Goal: Task Accomplishment & Management: Manage account settings

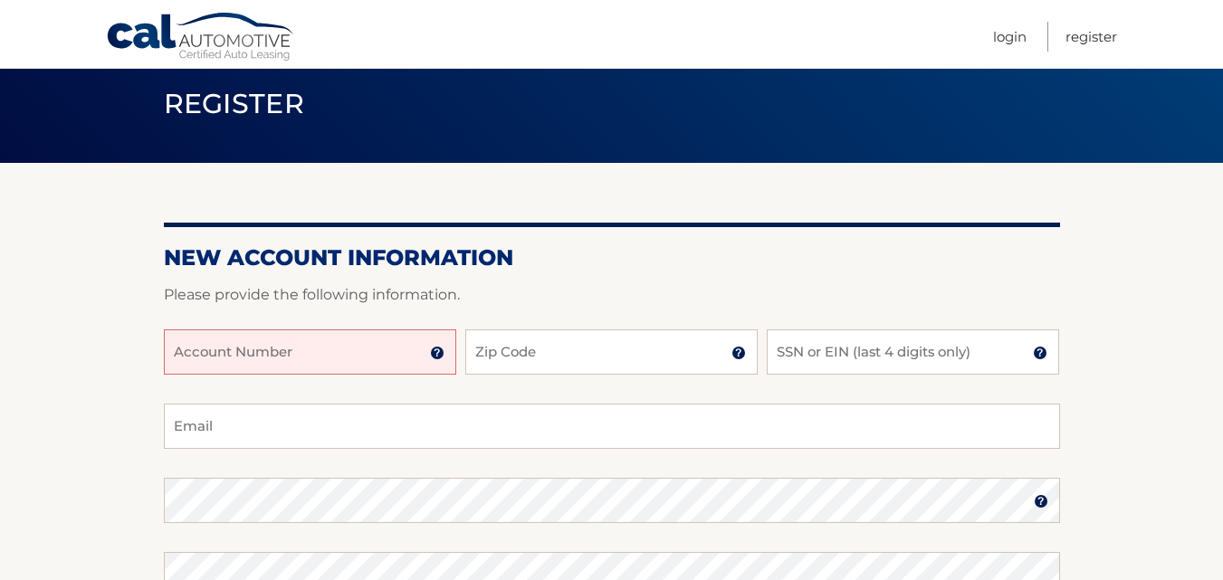
scroll to position [91, 0]
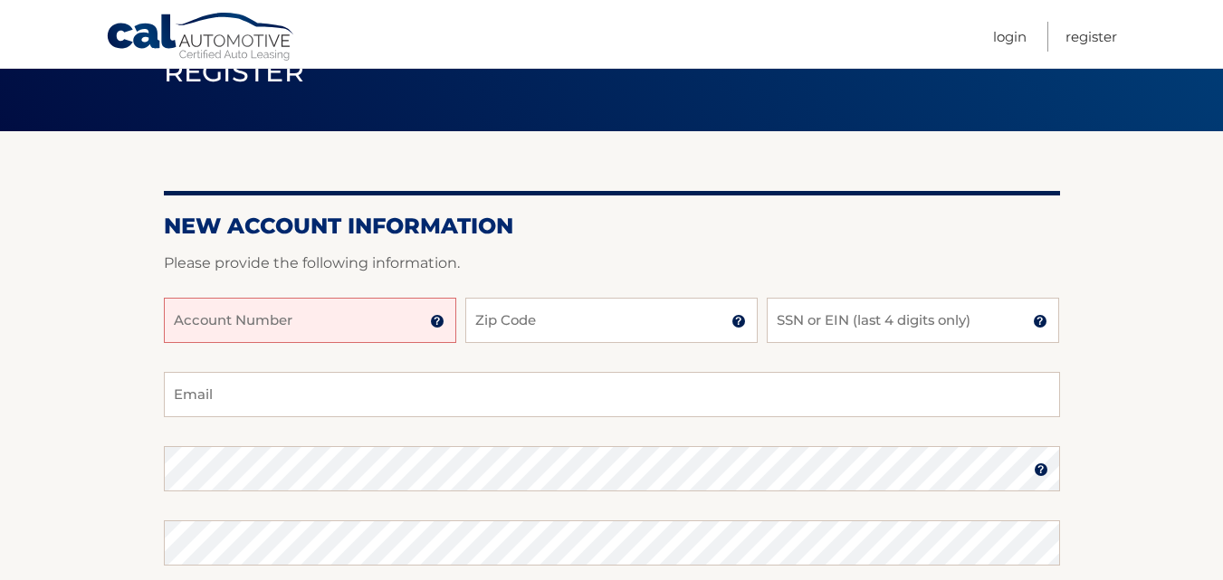
click at [285, 324] on input "Account Number" at bounding box center [310, 320] width 292 height 45
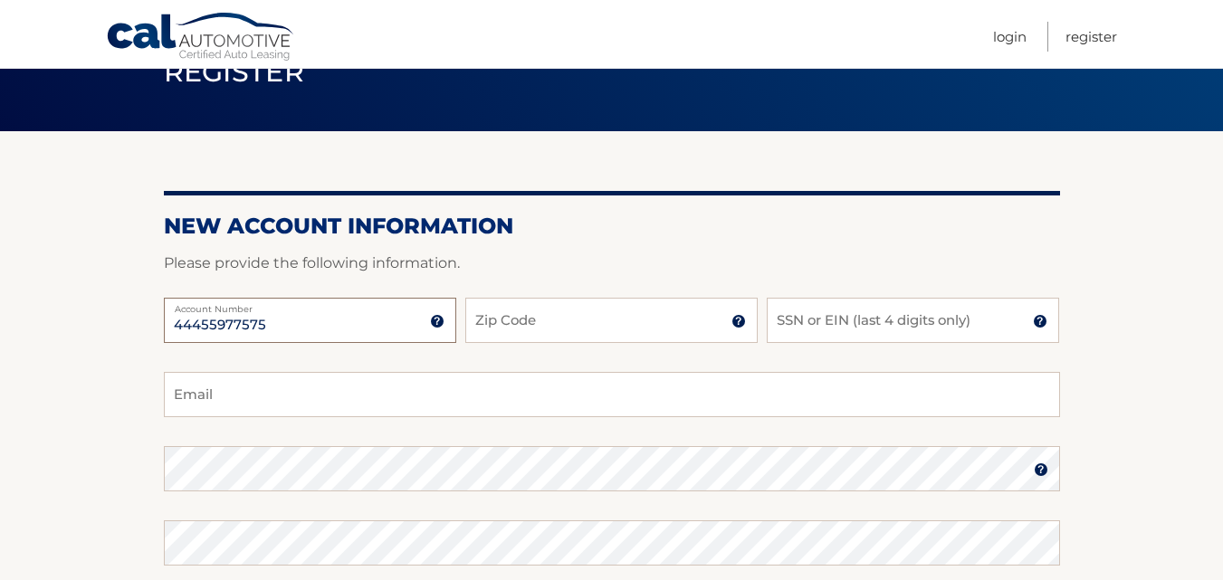
type input "44455977575"
click at [560, 323] on input "Zip Code" at bounding box center [611, 320] width 292 height 45
type input "32967"
click at [839, 321] on input "SSN or EIN (last 4 digits only)" at bounding box center [913, 320] width 292 height 45
type input "7696"
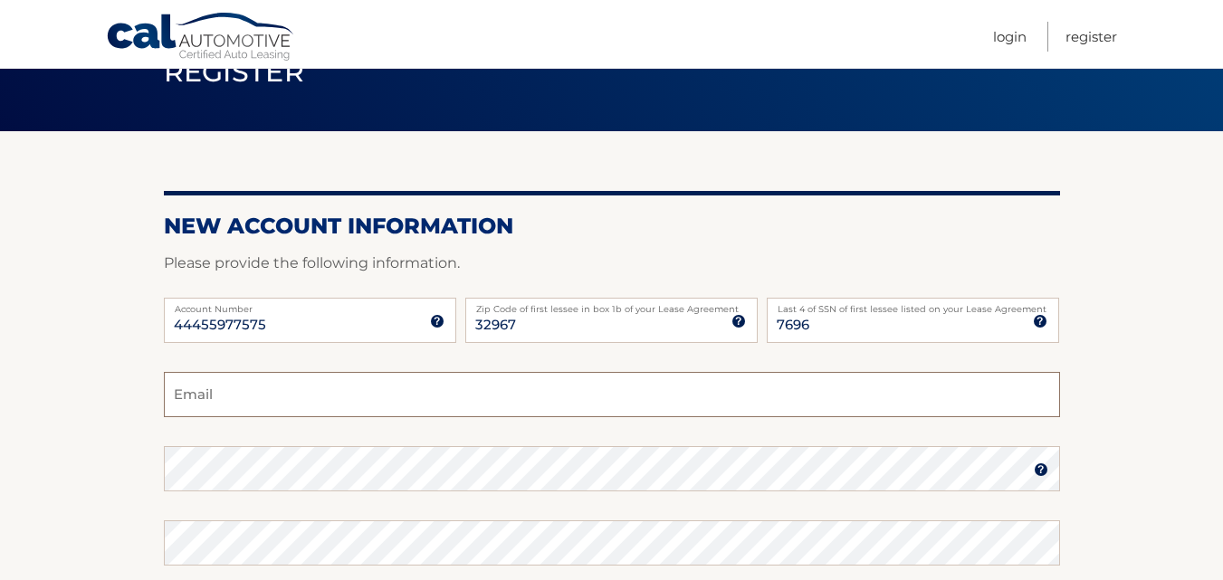
click at [228, 395] on input "Email" at bounding box center [612, 394] width 896 height 45
type input "ssherwood1048@gmail.com"
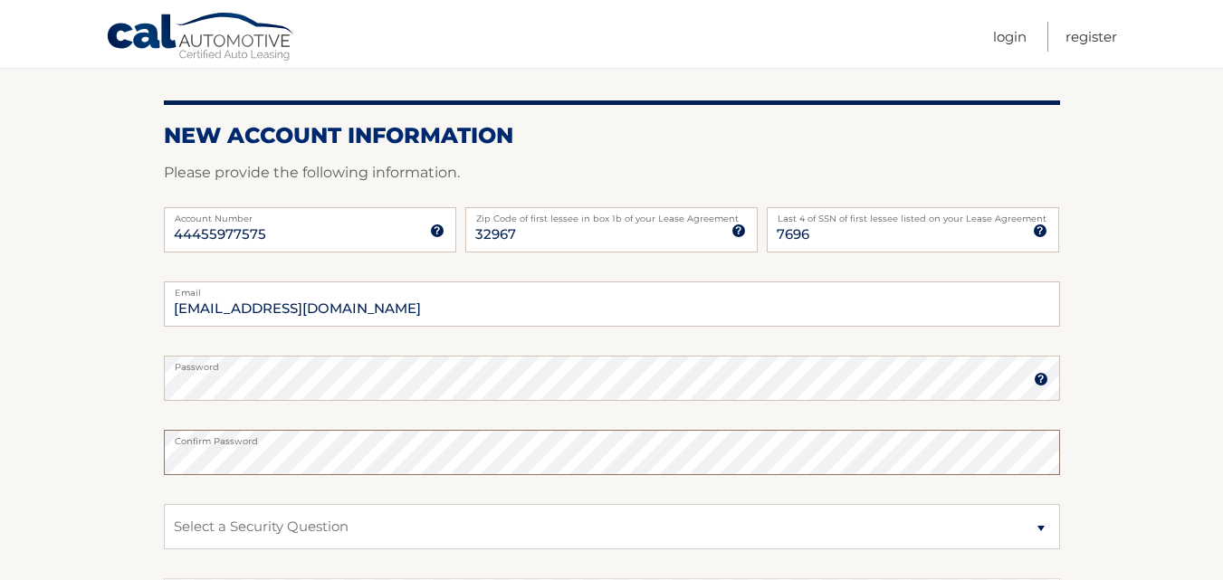
scroll to position [272, 0]
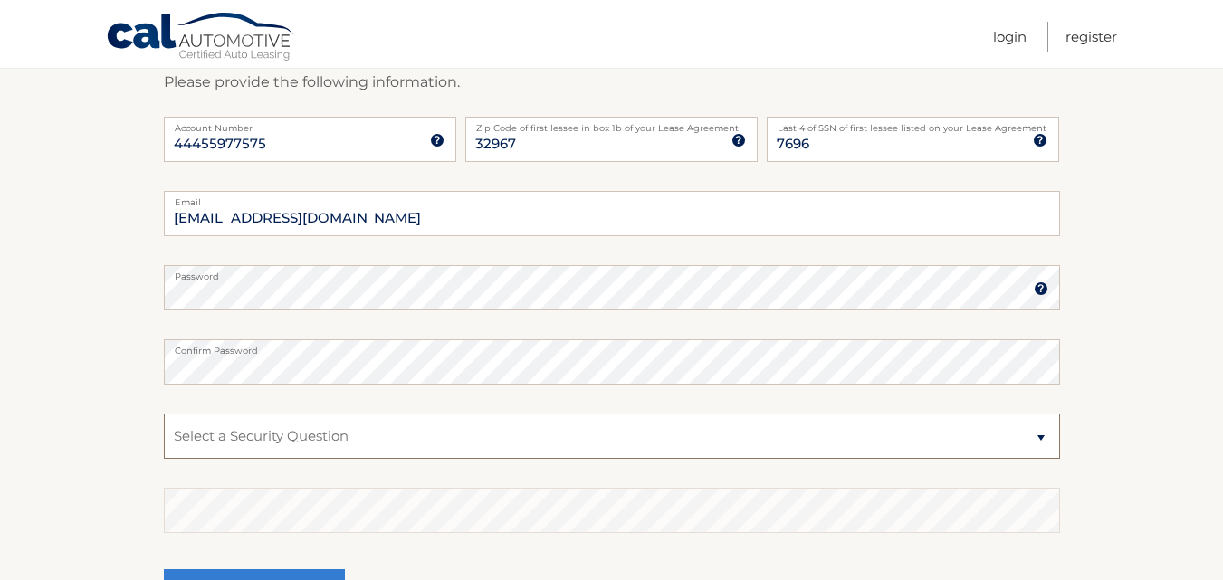
click at [304, 435] on select "Select a Security Question What was the name of your elementary school? What is…" at bounding box center [612, 436] width 896 height 45
select select "3"
click at [164, 414] on select "Select a Security Question What was the name of your elementary school? What is…" at bounding box center [612, 436] width 896 height 45
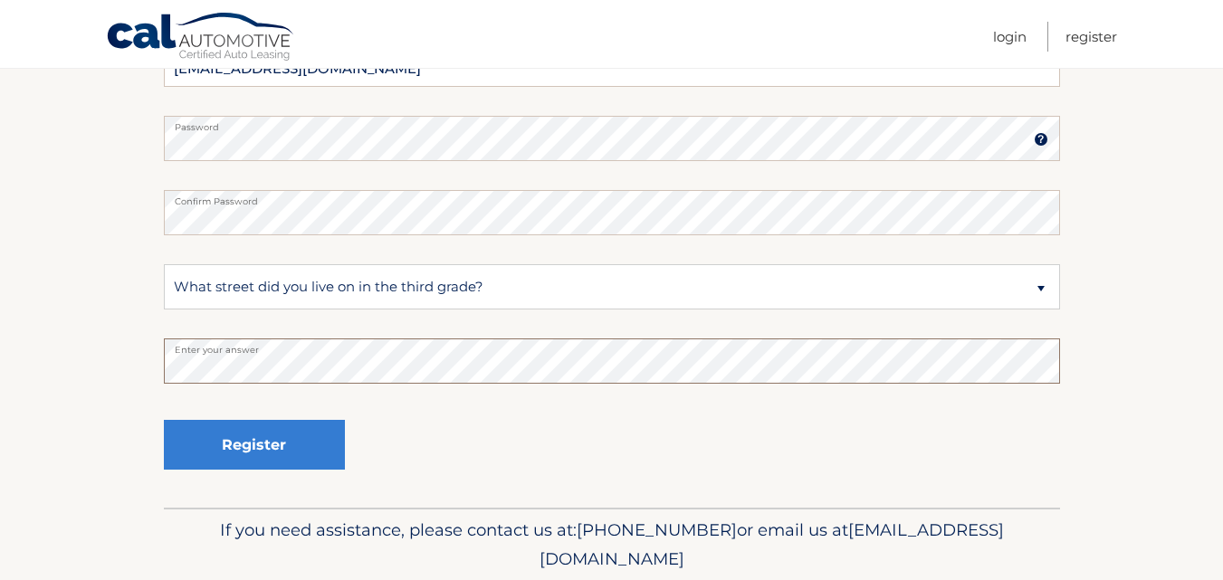
scroll to position [453, 0]
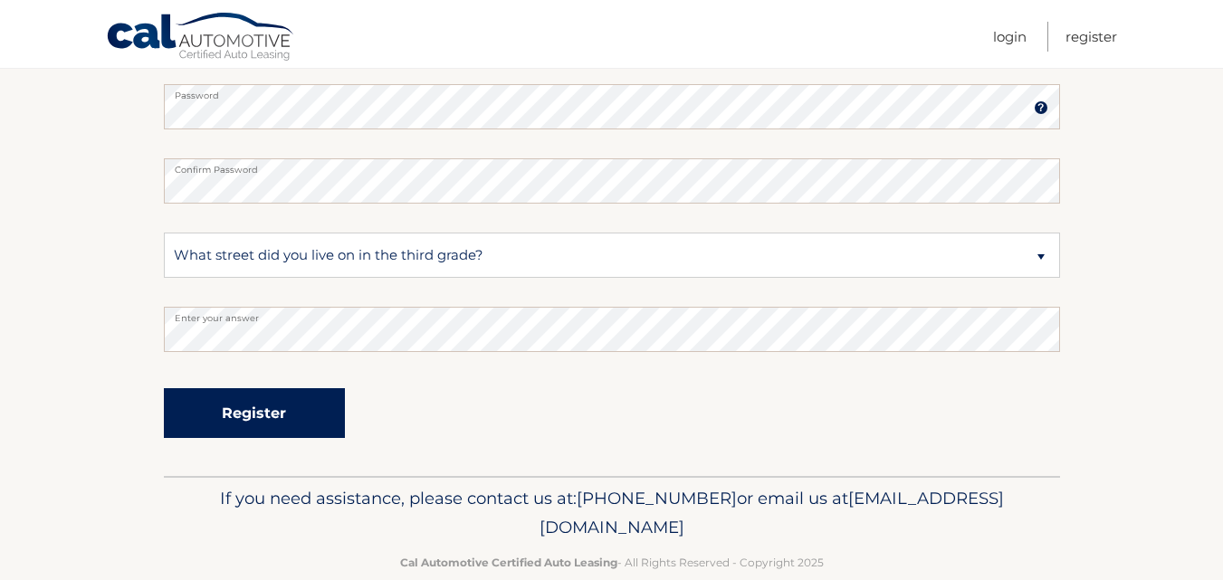
click at [278, 414] on button "Register" at bounding box center [254, 413] width 181 height 50
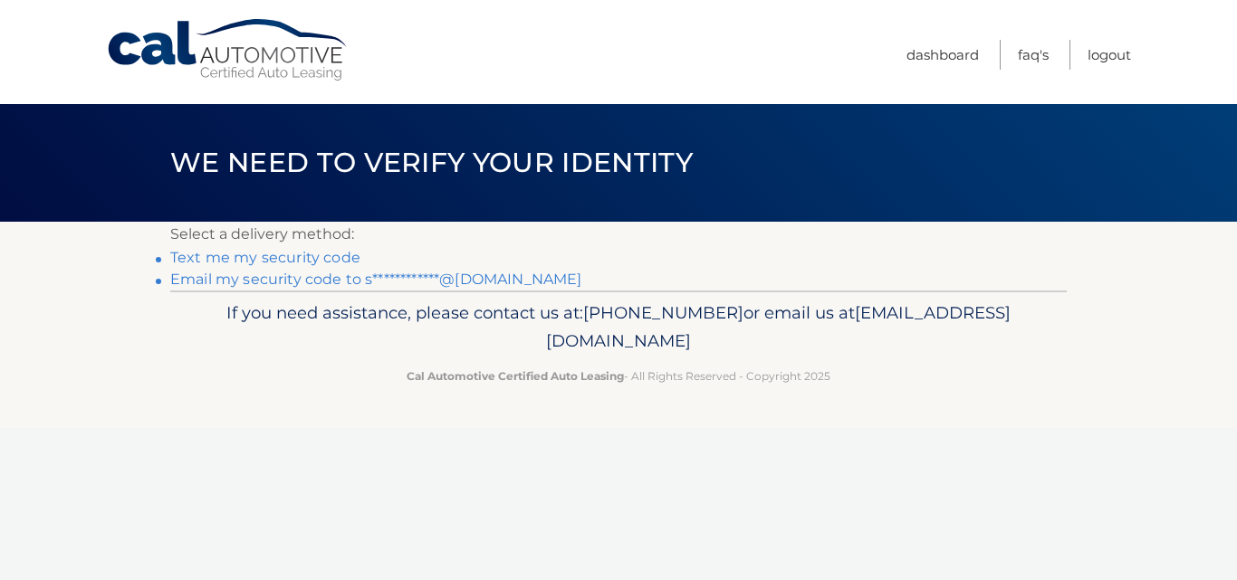
click at [342, 261] on link "Text me my security code" at bounding box center [265, 257] width 190 height 17
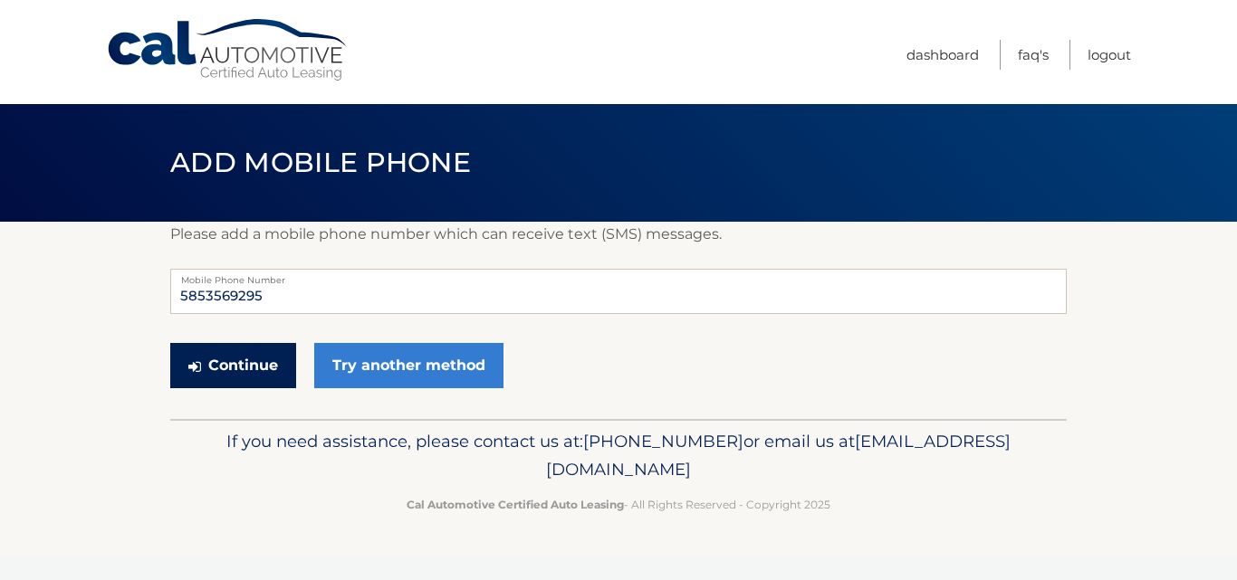
click at [263, 370] on button "Continue" at bounding box center [233, 365] width 126 height 45
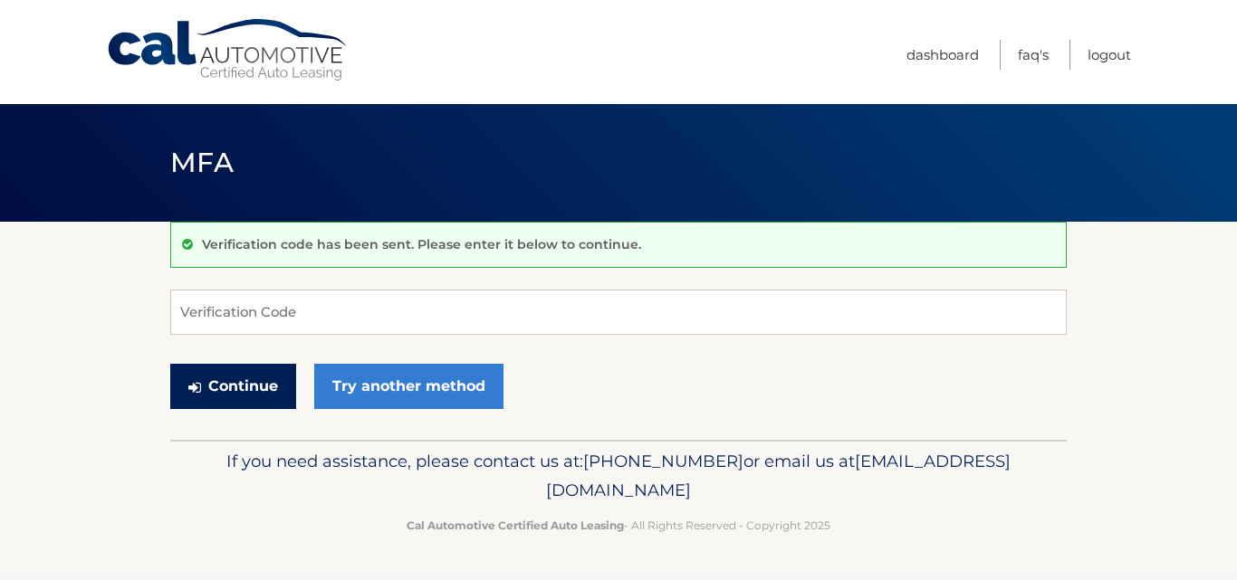
click at [251, 383] on button "Continue" at bounding box center [233, 386] width 126 height 45
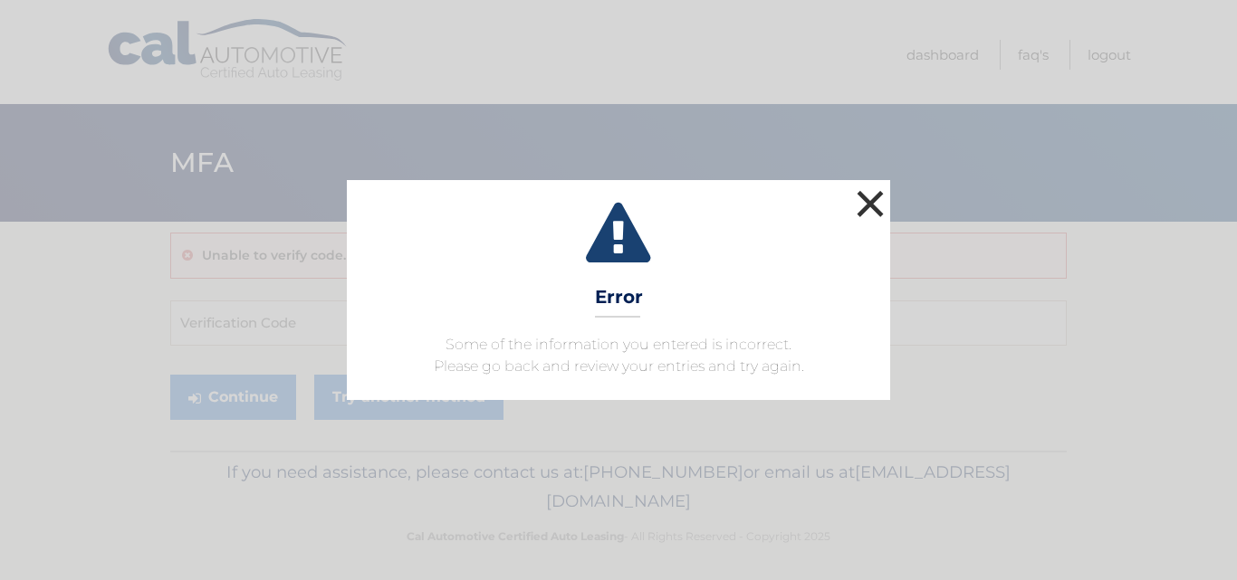
click at [865, 208] on button "×" at bounding box center [870, 204] width 36 height 36
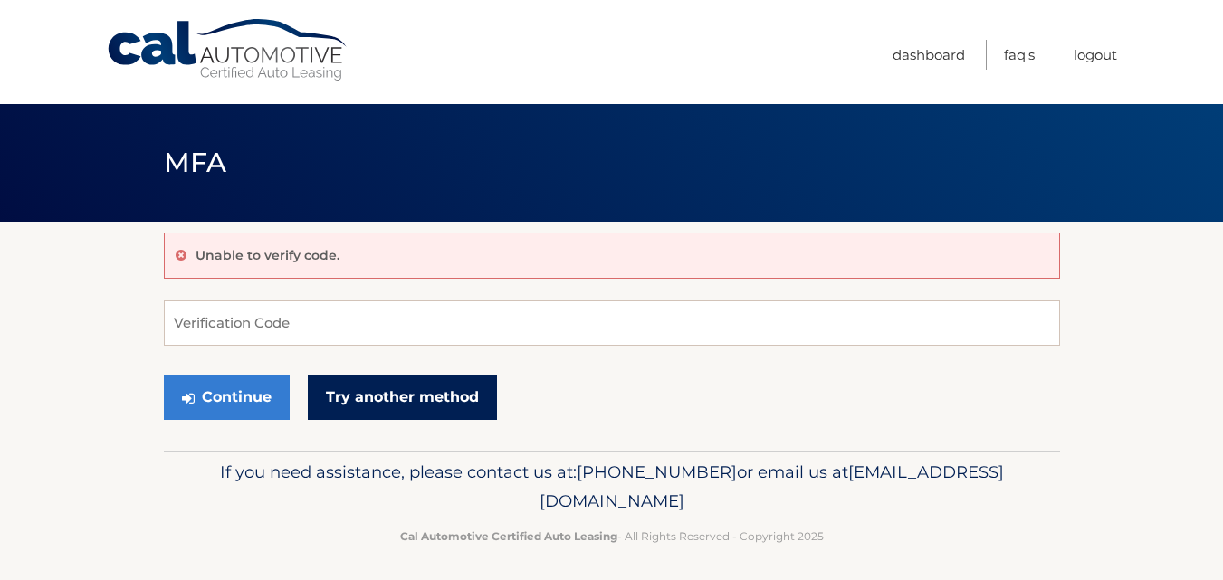
click at [431, 398] on link "Try another method" at bounding box center [402, 397] width 189 height 45
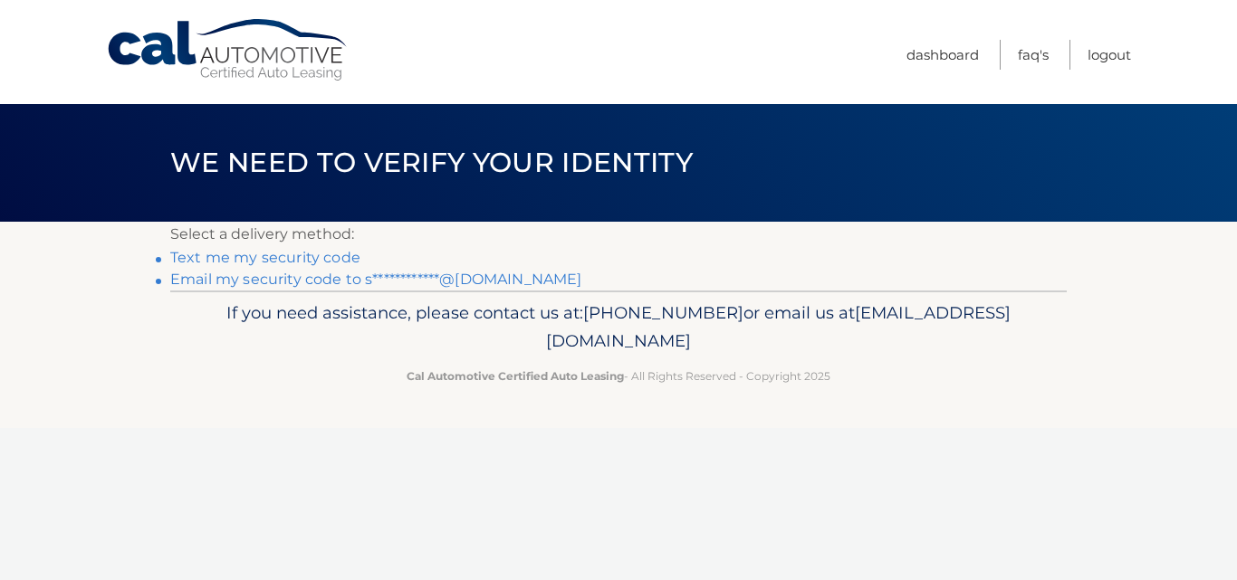
click at [282, 260] on link "Text me my security code" at bounding box center [265, 257] width 190 height 17
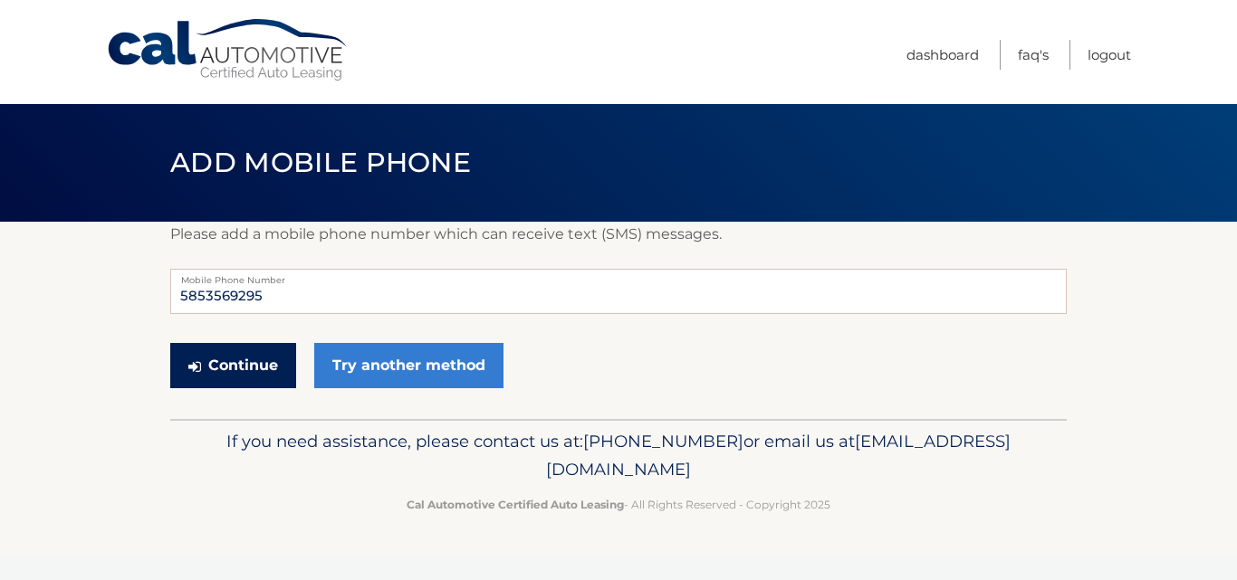
click at [258, 358] on button "Continue" at bounding box center [233, 365] width 126 height 45
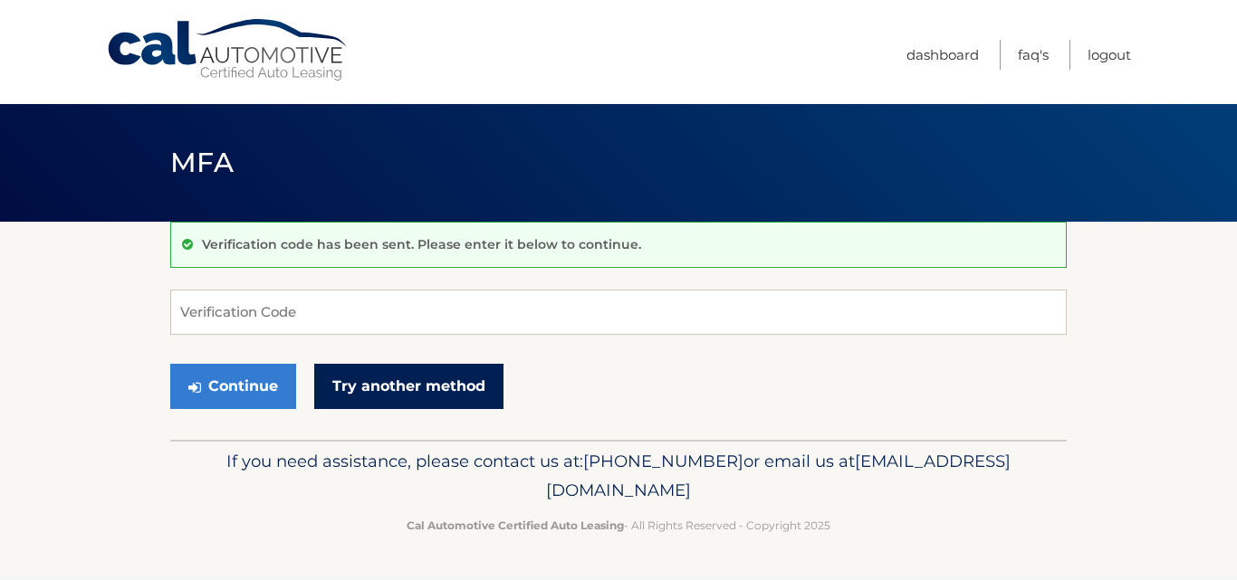
click at [405, 381] on link "Try another method" at bounding box center [408, 386] width 189 height 45
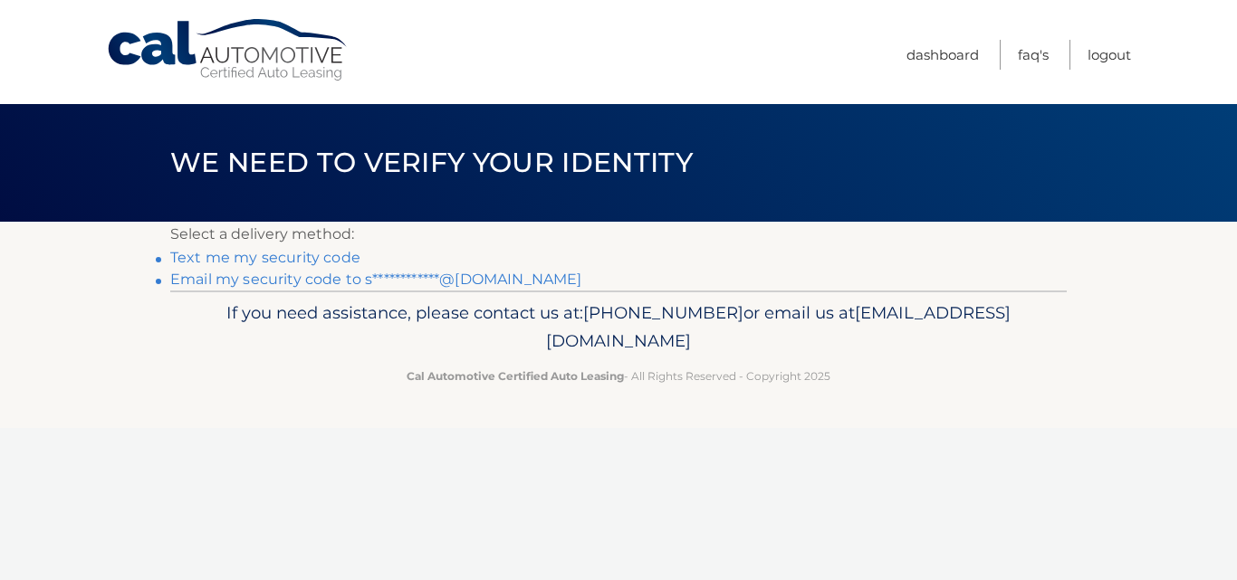
click at [301, 253] on link "Text me my security code" at bounding box center [265, 257] width 190 height 17
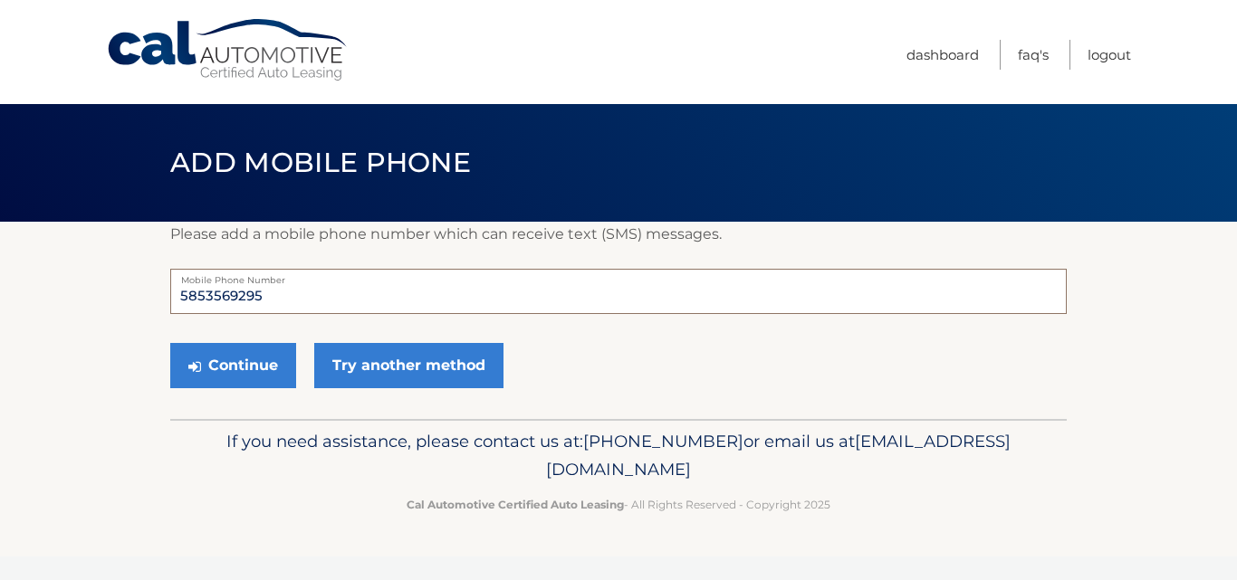
click at [271, 296] on input "5853569295" at bounding box center [618, 291] width 896 height 45
click at [568, 368] on div "Continue Try another method" at bounding box center [618, 367] width 896 height 62
click at [260, 366] on button "Continue" at bounding box center [233, 365] width 126 height 45
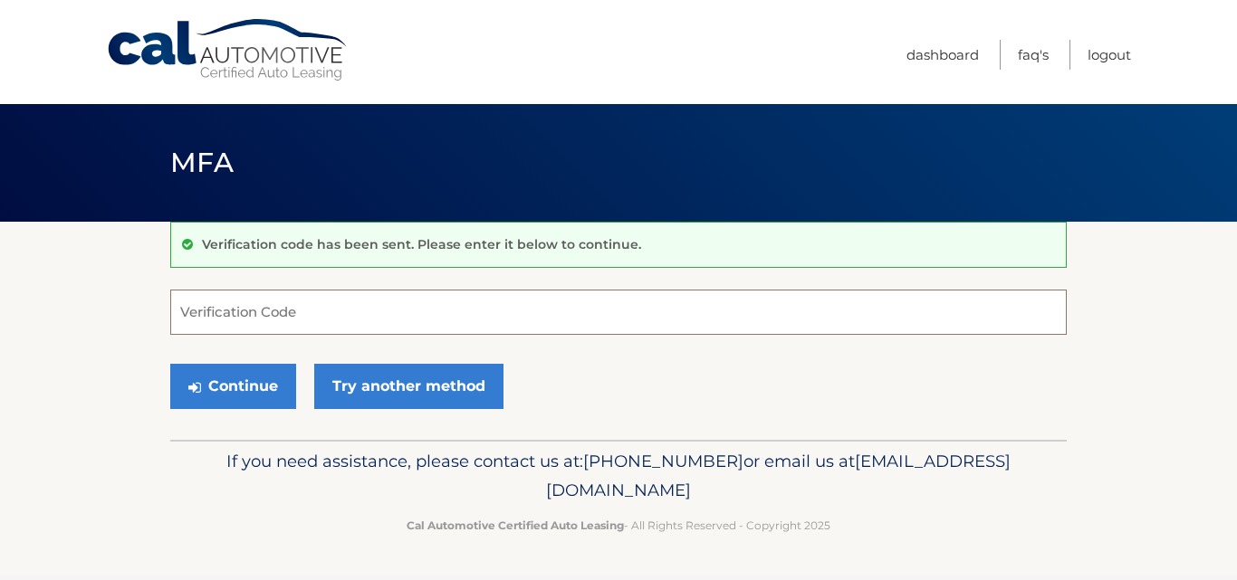
click at [207, 312] on input "Verification Code" at bounding box center [618, 312] width 896 height 45
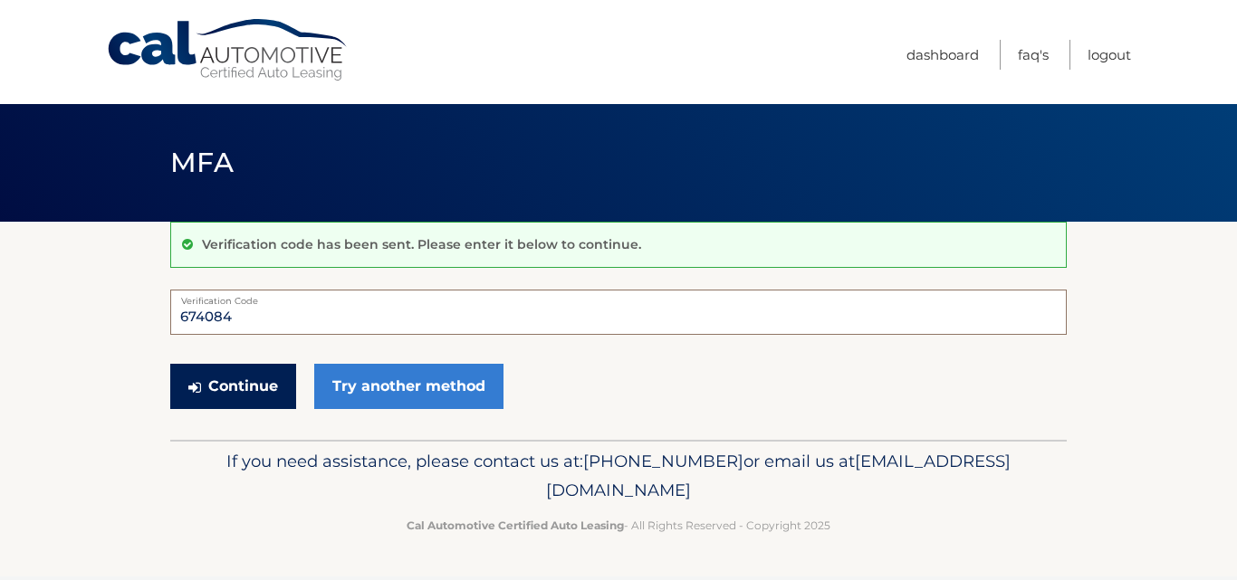
type input "674084"
click at [272, 385] on button "Continue" at bounding box center [233, 386] width 126 height 45
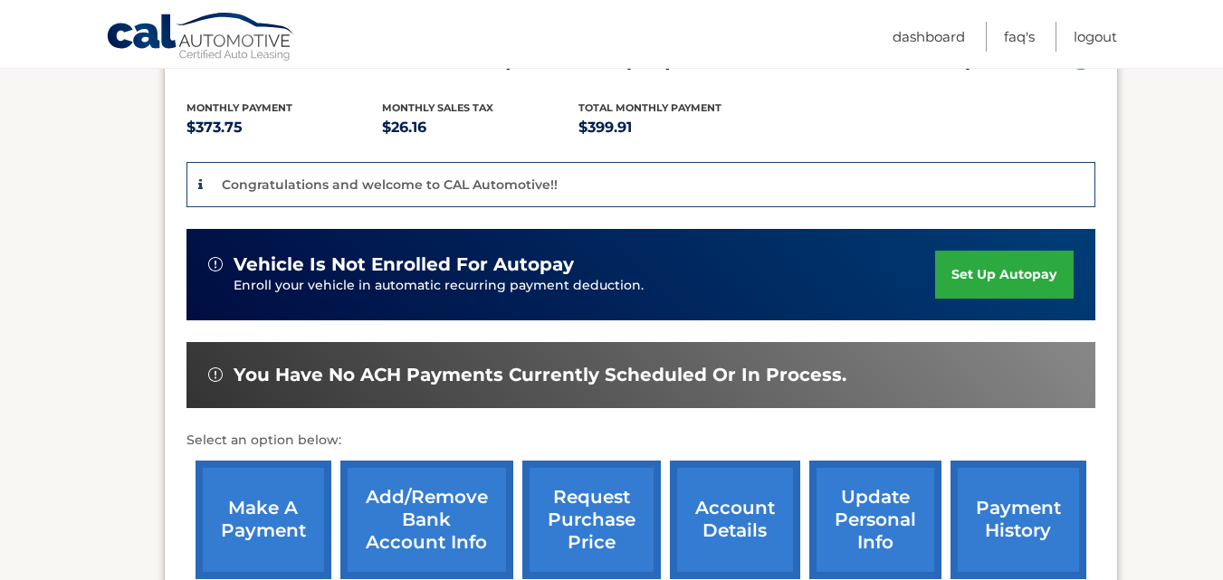
scroll to position [453, 0]
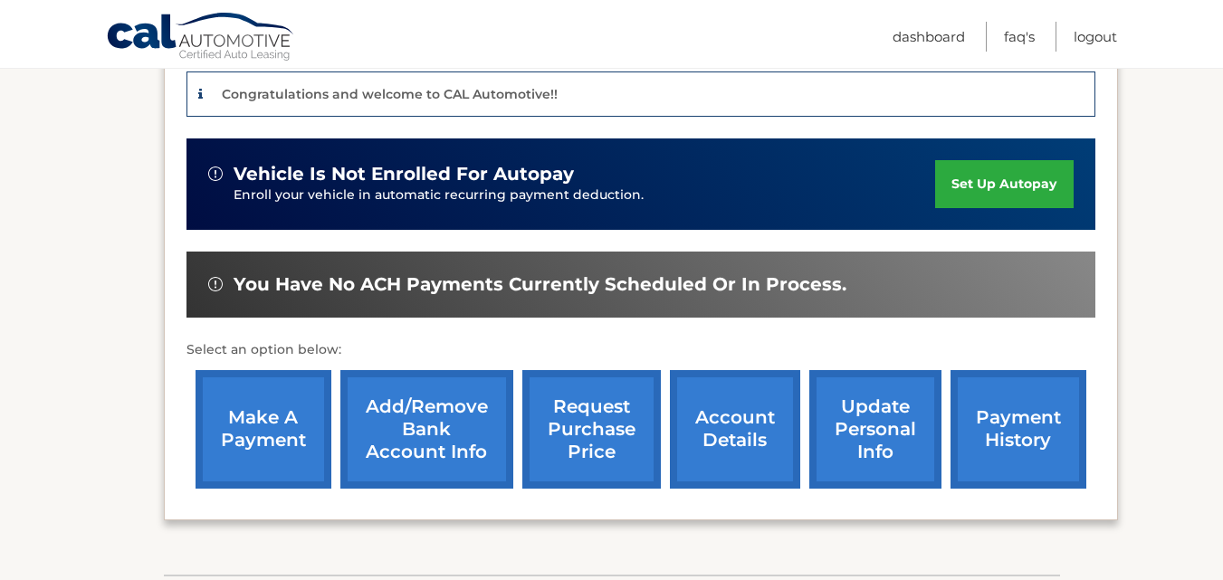
click at [864, 464] on link "update personal info" at bounding box center [875, 429] width 132 height 119
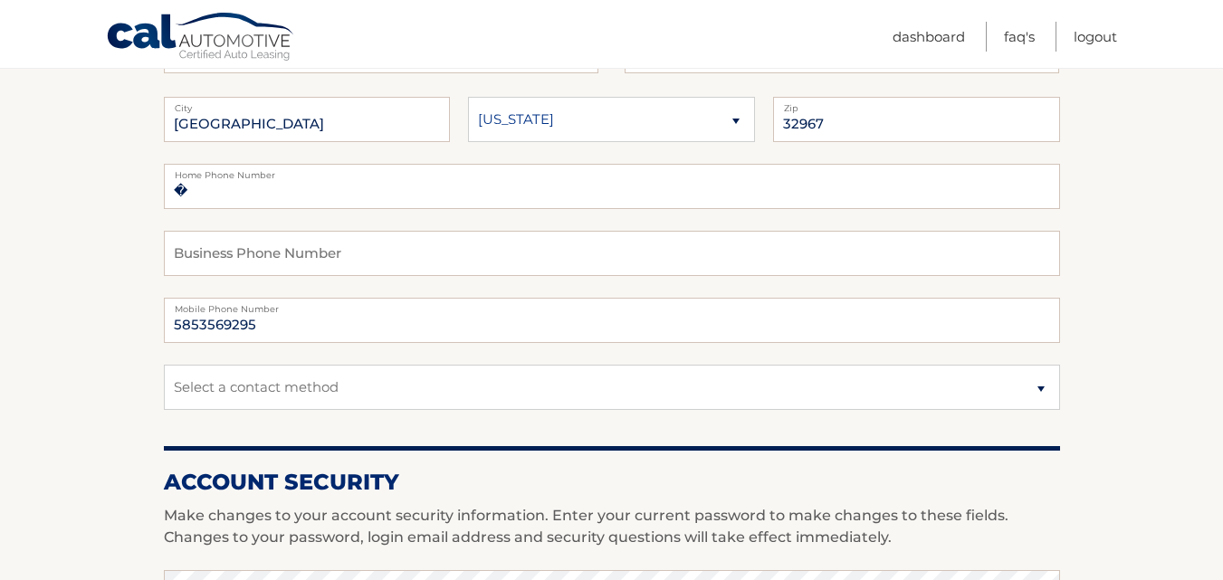
scroll to position [362, 0]
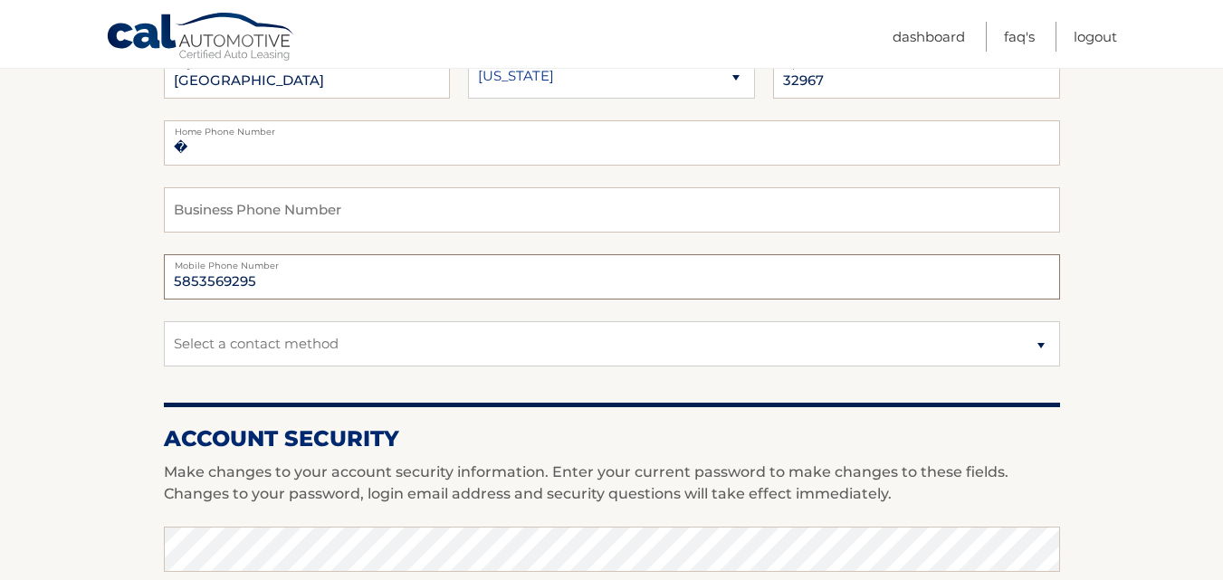
click at [261, 284] on input "5853569295" at bounding box center [612, 276] width 896 height 45
type input "5853565194"
click at [377, 271] on input "5853565194" at bounding box center [612, 276] width 896 height 45
click at [506, 335] on select "Select a contact method Mobile Home" at bounding box center [612, 343] width 896 height 45
select select "1"
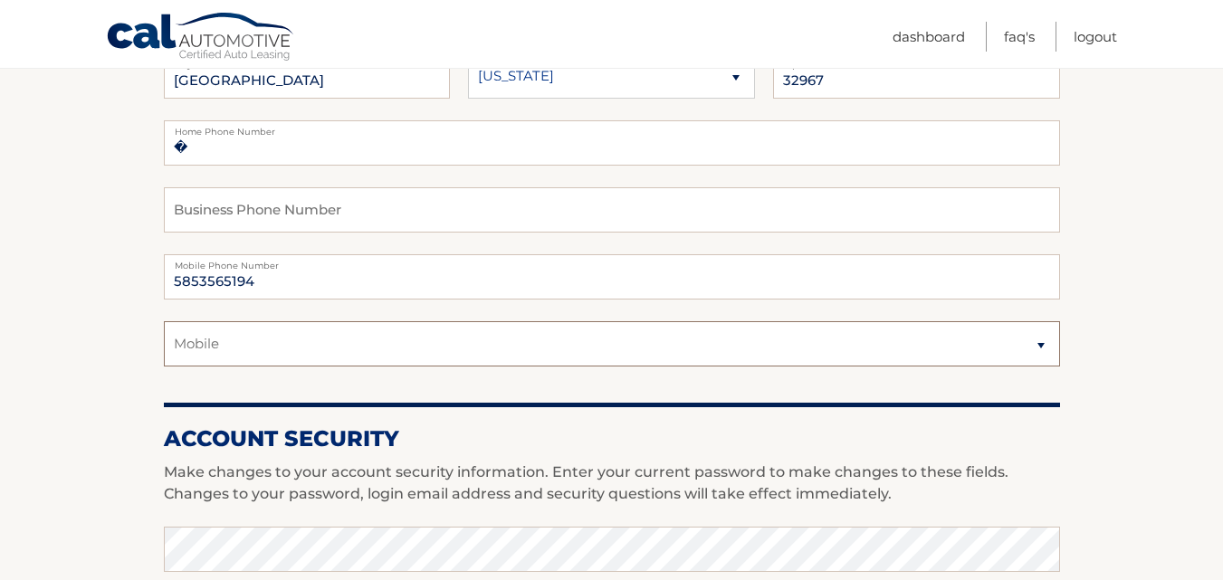
click at [164, 321] on select "Select a contact method Mobile Home" at bounding box center [612, 343] width 896 height 45
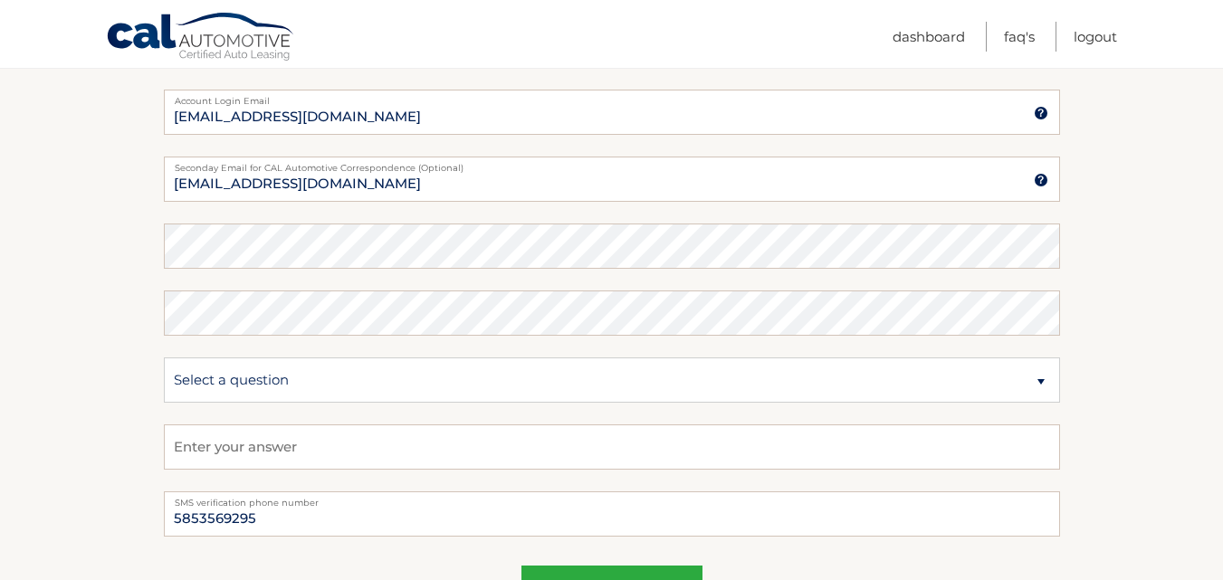
scroll to position [905, 0]
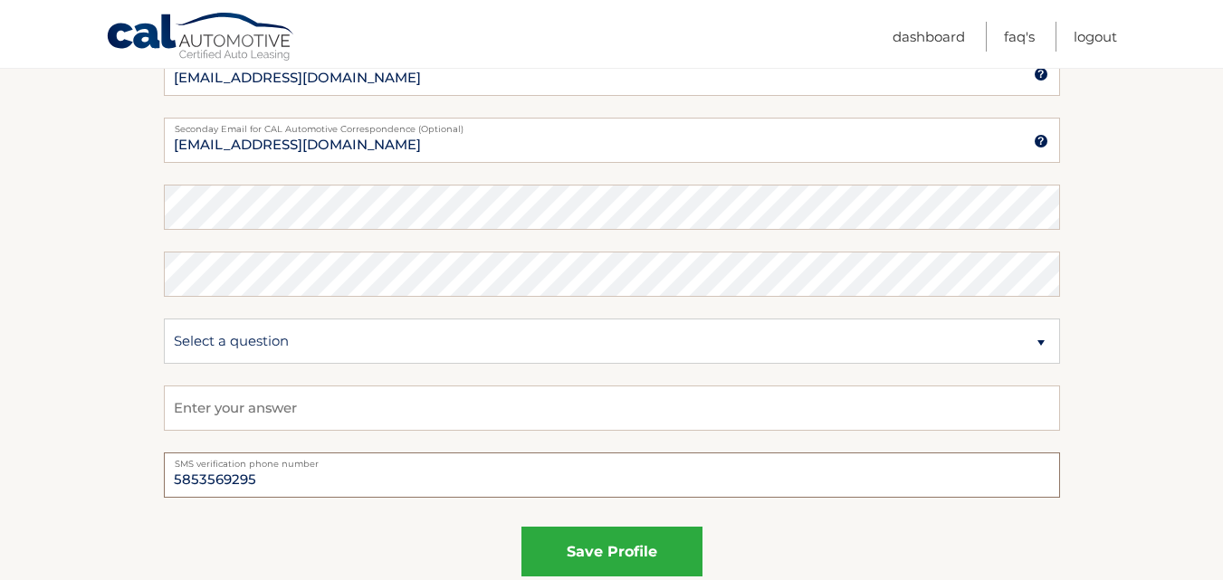
click at [262, 478] on input "5853569295" at bounding box center [612, 475] width 896 height 45
type input "5853565194"
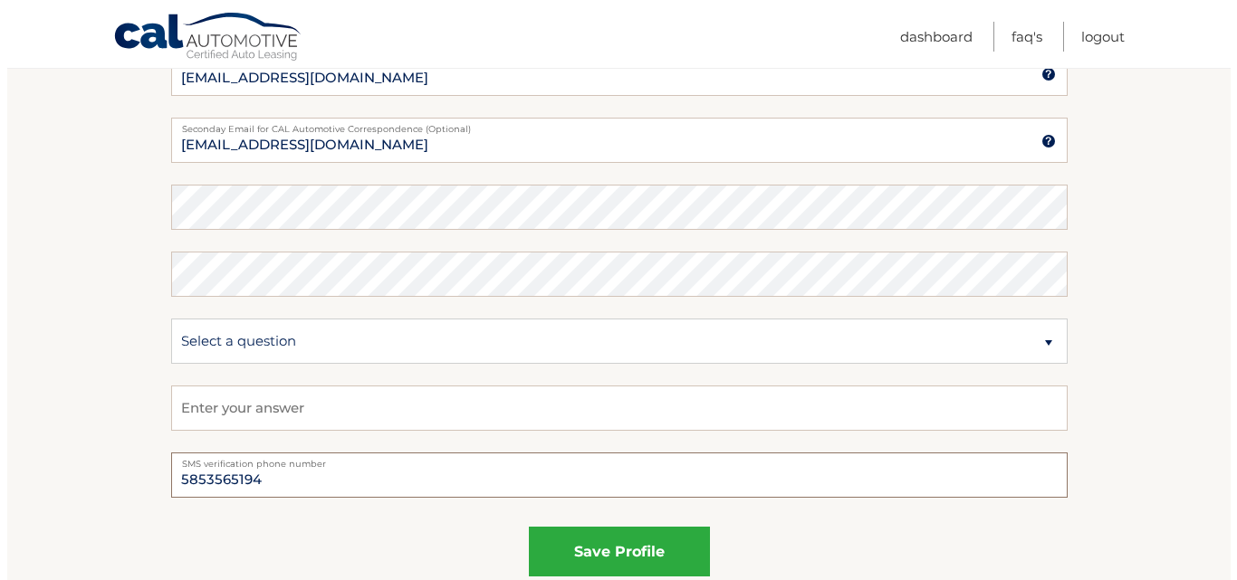
scroll to position [996, 0]
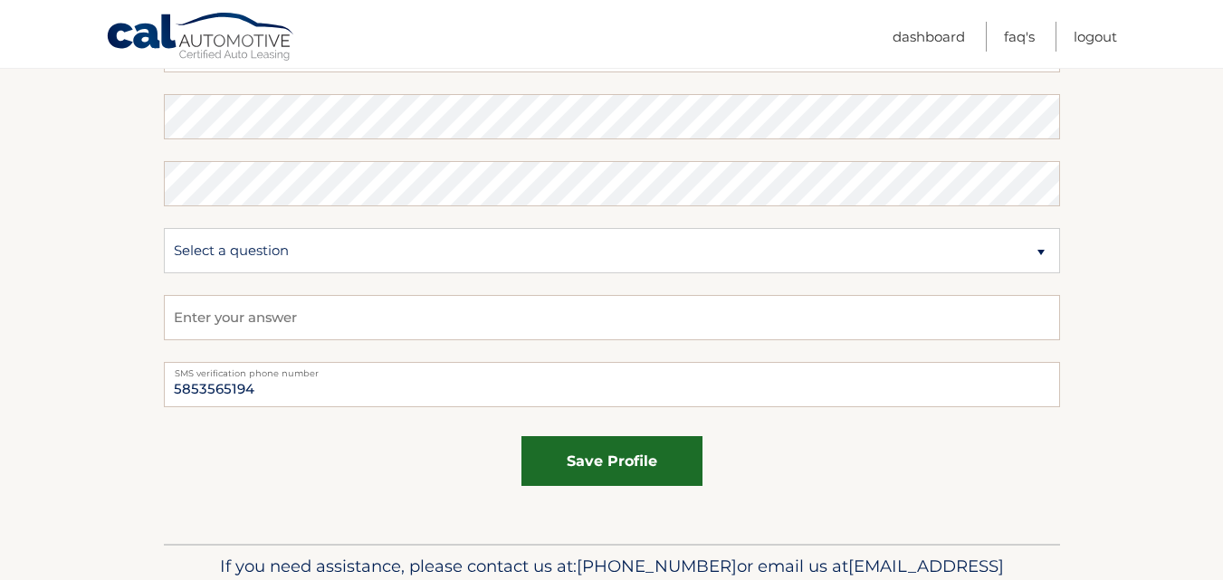
click at [631, 458] on button "save profile" at bounding box center [611, 461] width 181 height 50
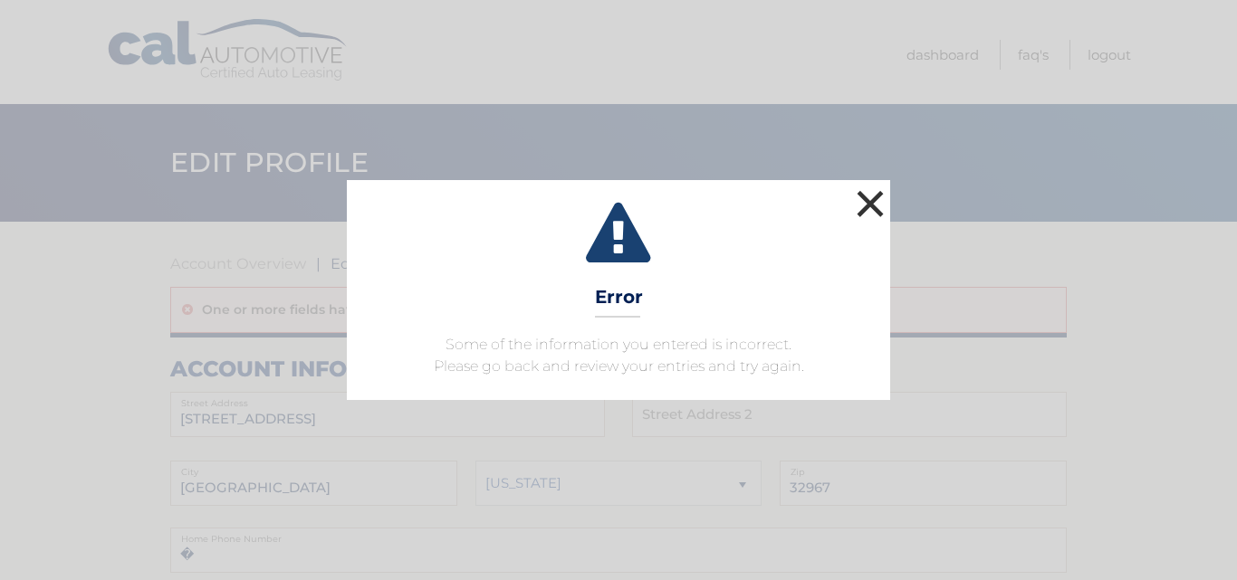
click at [876, 200] on button "×" at bounding box center [870, 204] width 36 height 36
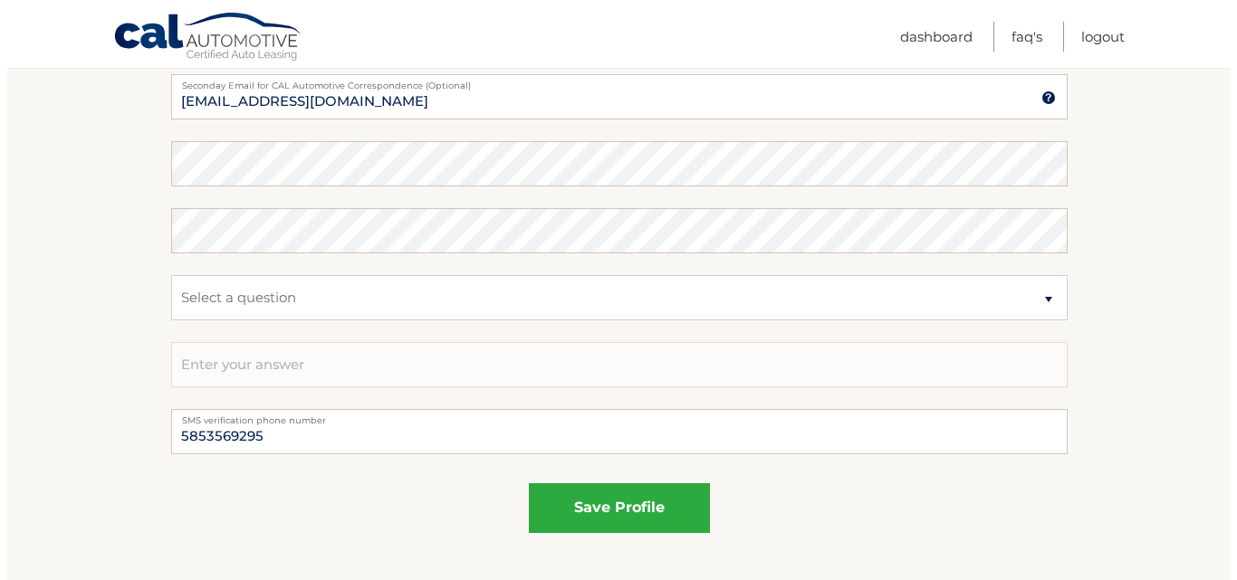
scroll to position [996, 0]
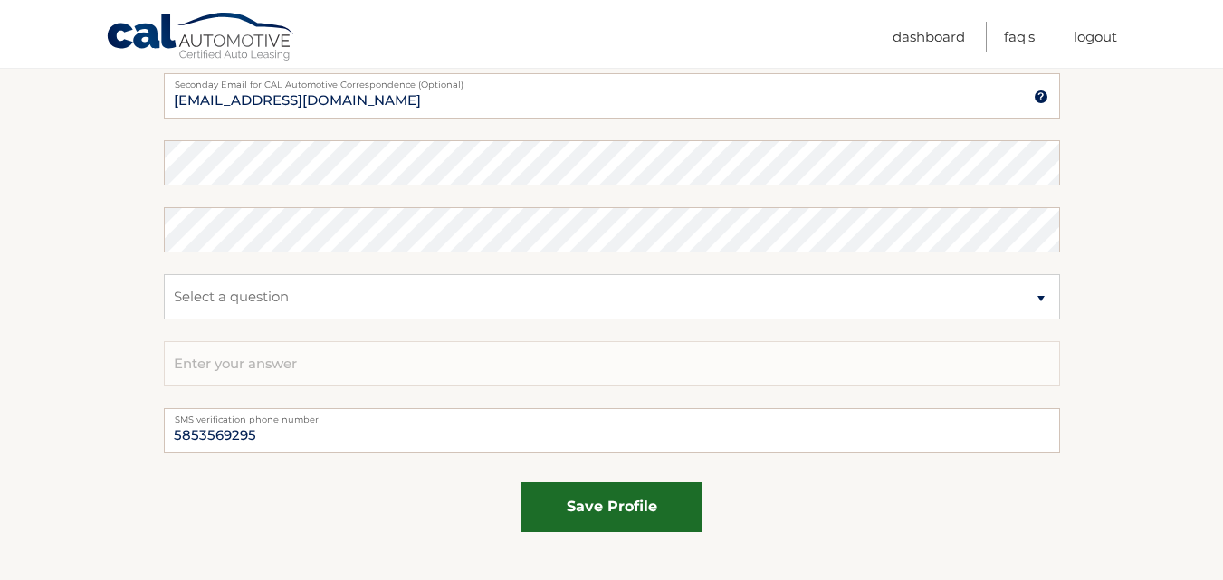
click at [610, 514] on button "save profile" at bounding box center [611, 508] width 181 height 50
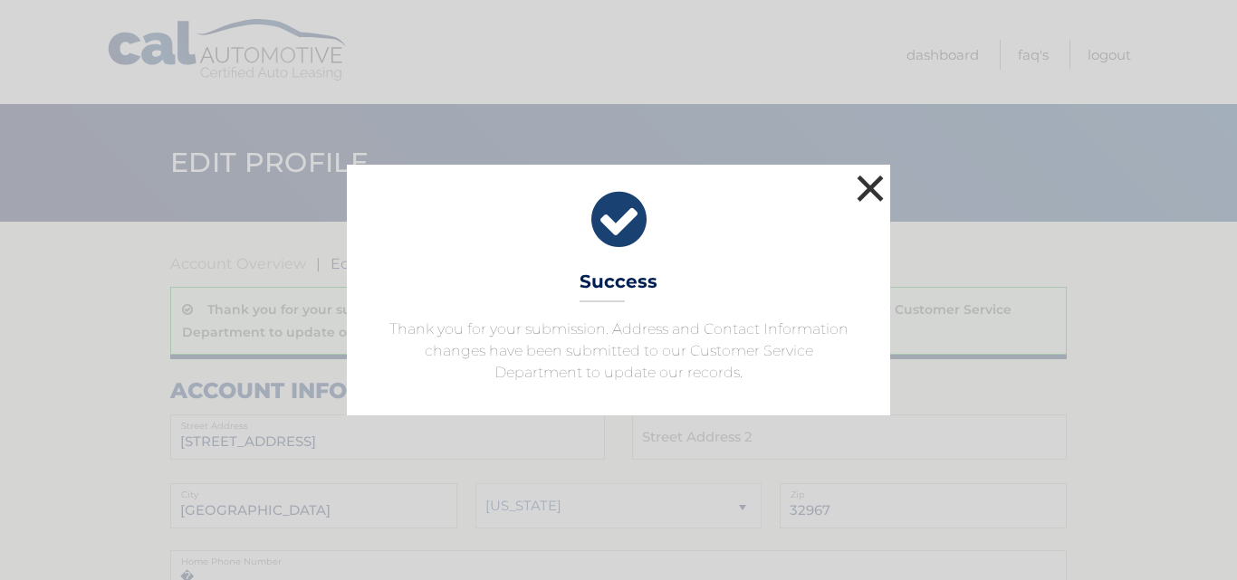
click at [865, 194] on button "×" at bounding box center [870, 188] width 36 height 36
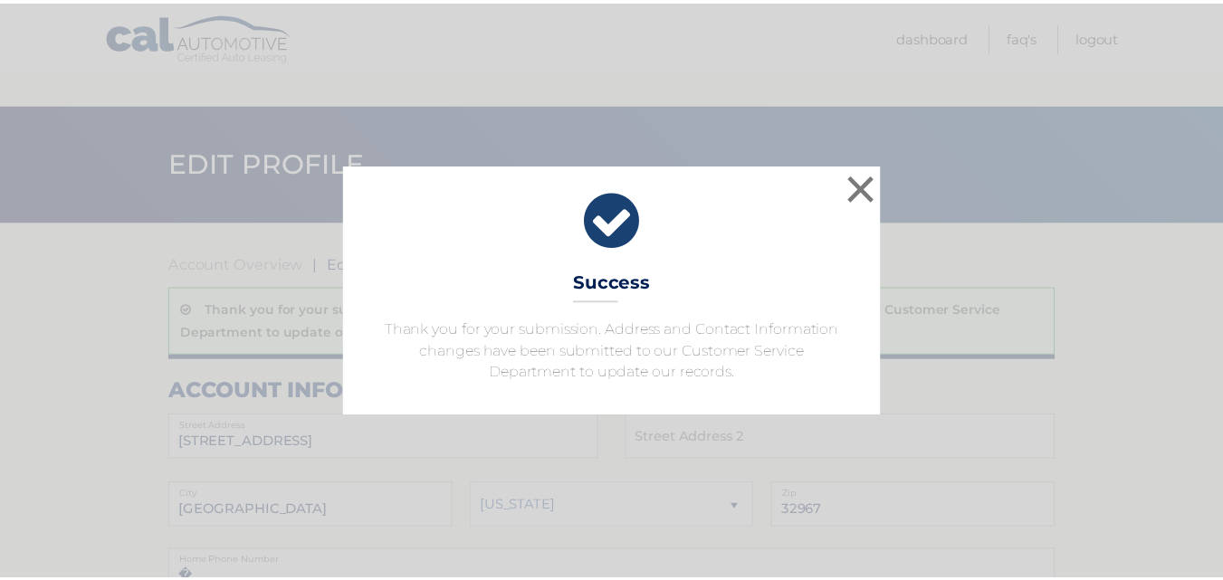
scroll to position [996, 0]
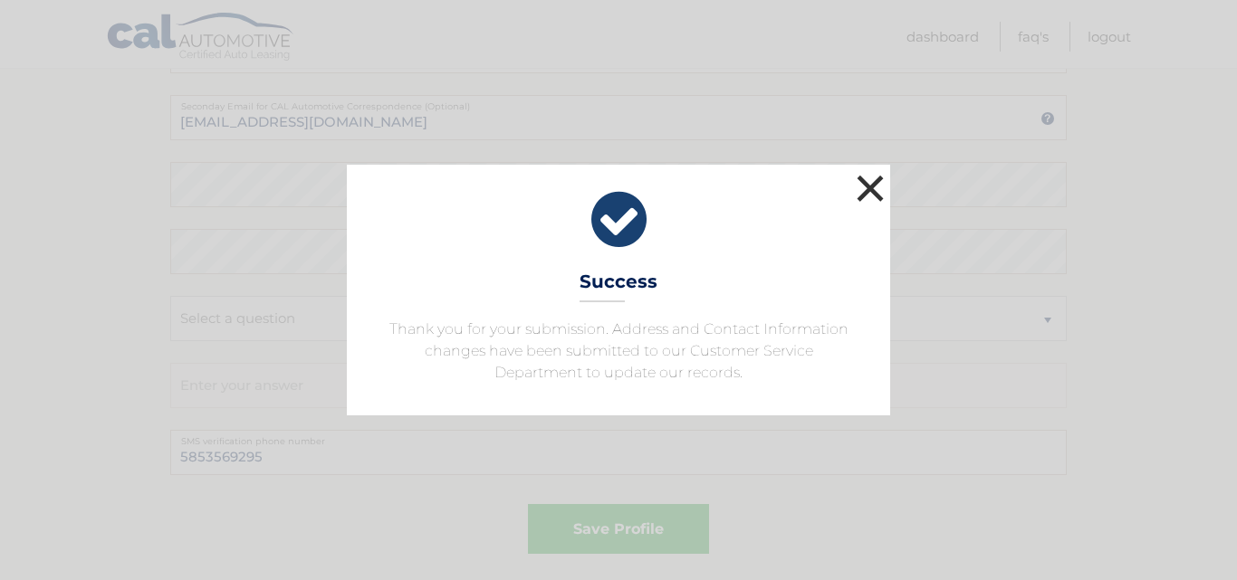
click at [877, 188] on button "×" at bounding box center [870, 188] width 36 height 36
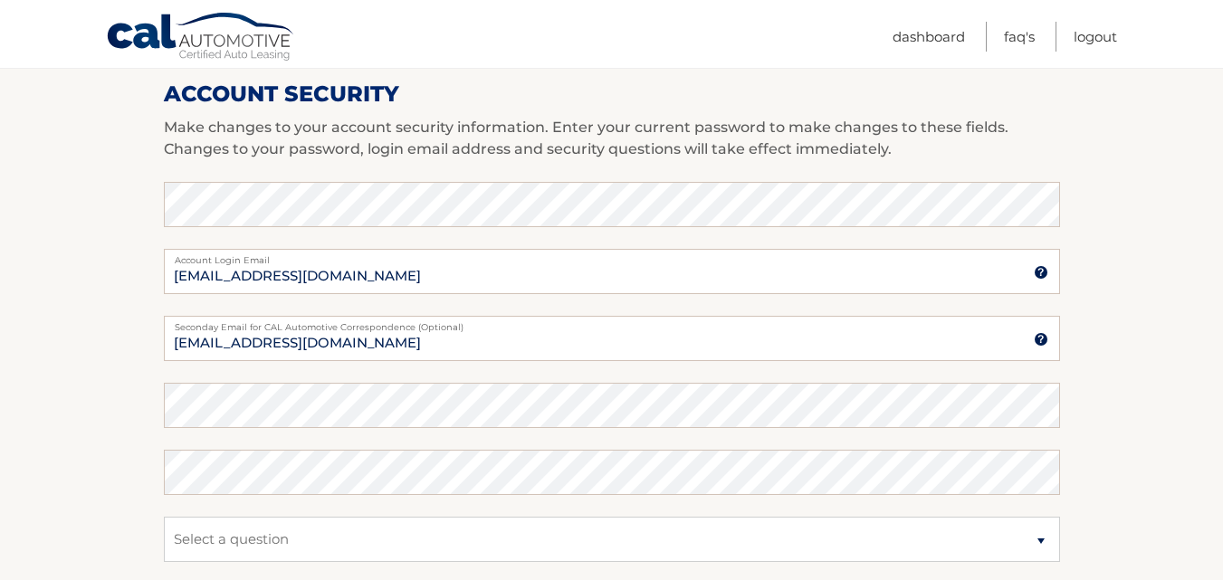
scroll to position [724, 0]
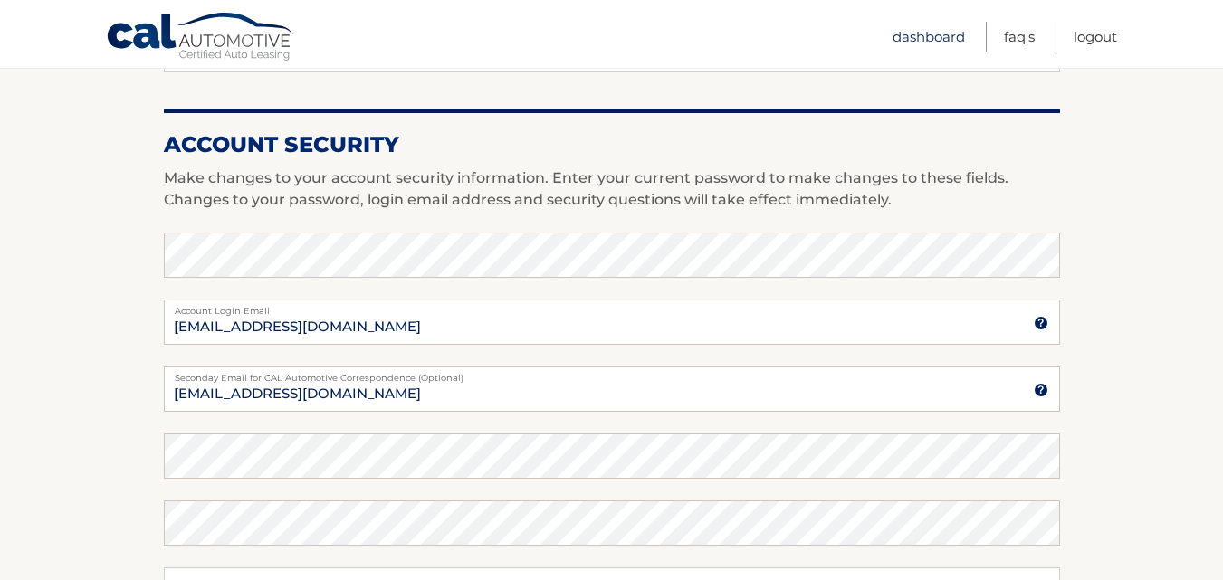
click at [923, 39] on link "Dashboard" at bounding box center [929, 37] width 72 height 30
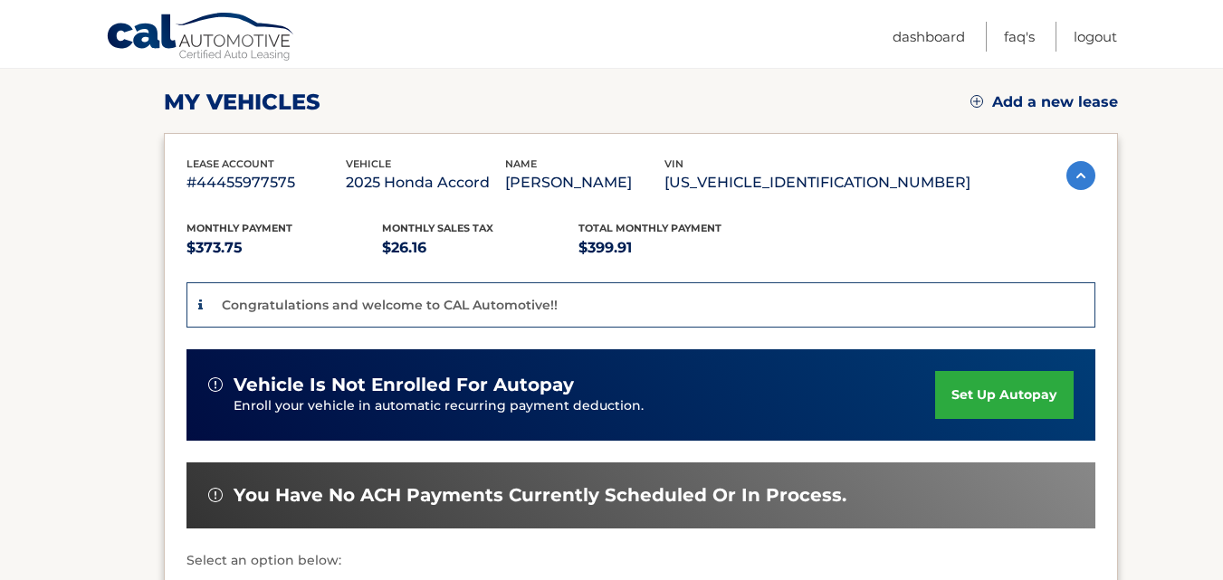
scroll to position [272, 0]
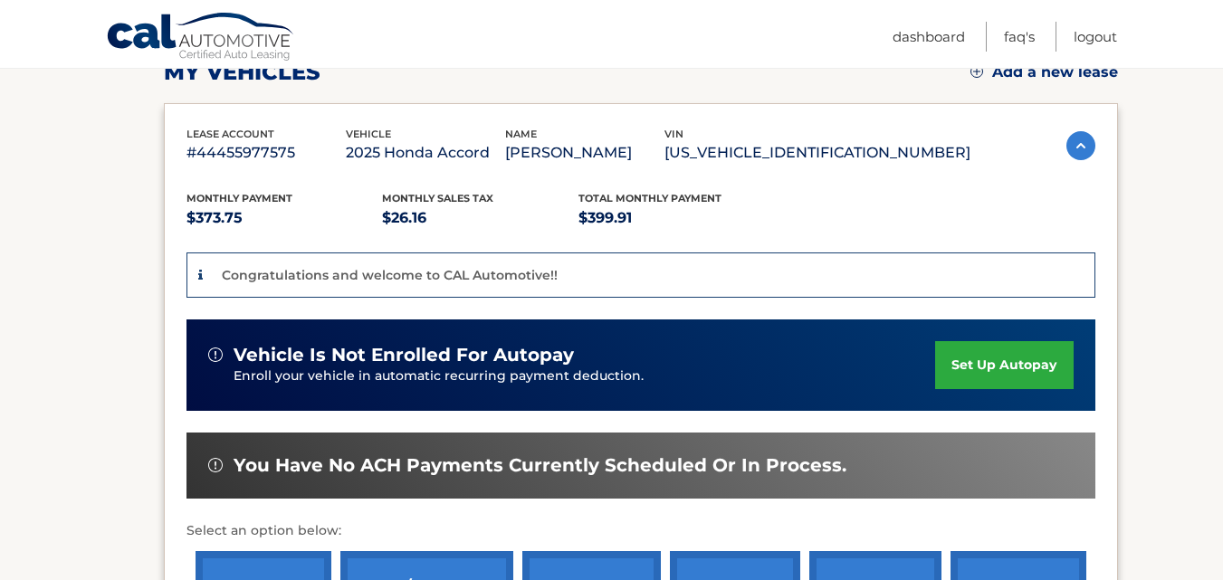
click at [1028, 388] on link "set up autopay" at bounding box center [1004, 365] width 138 height 48
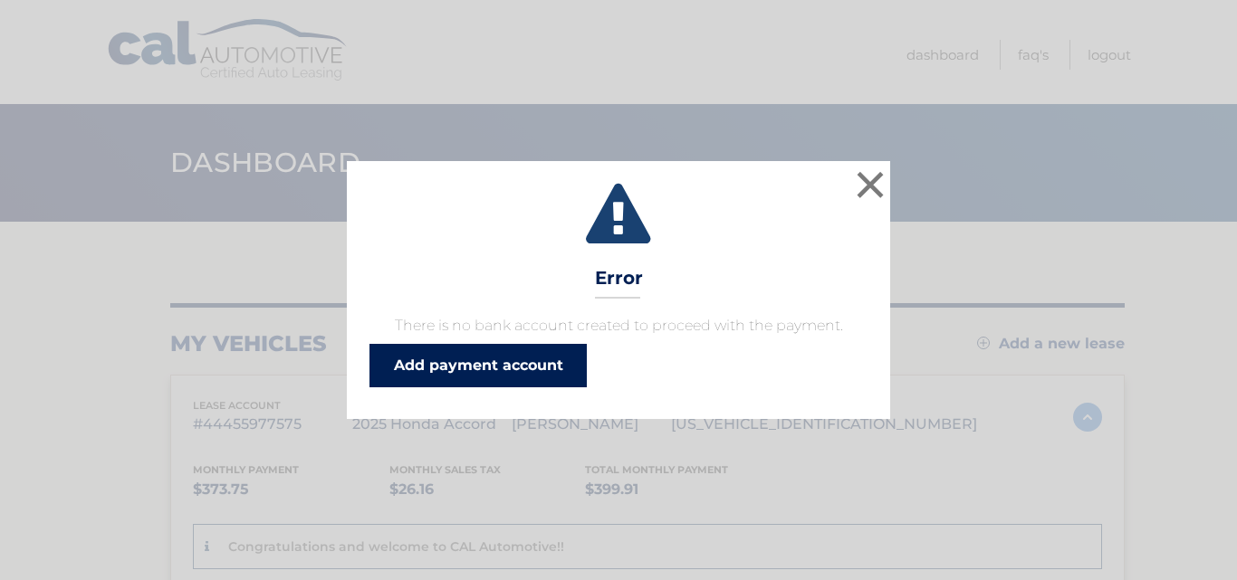
click at [527, 365] on link "Add payment account" at bounding box center [477, 365] width 217 height 43
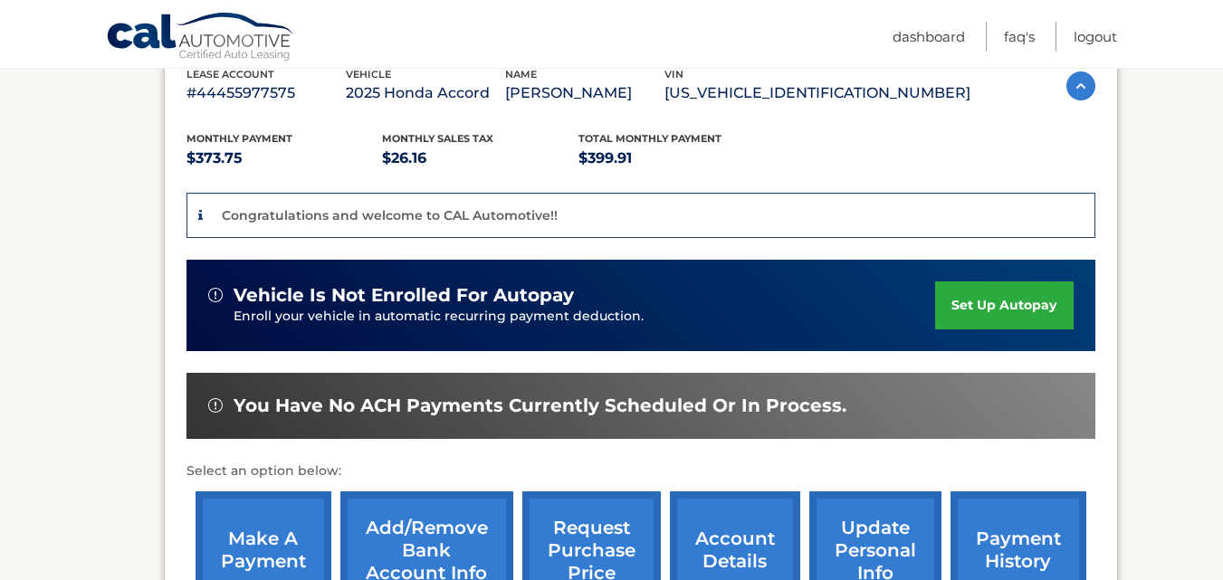
scroll to position [362, 0]
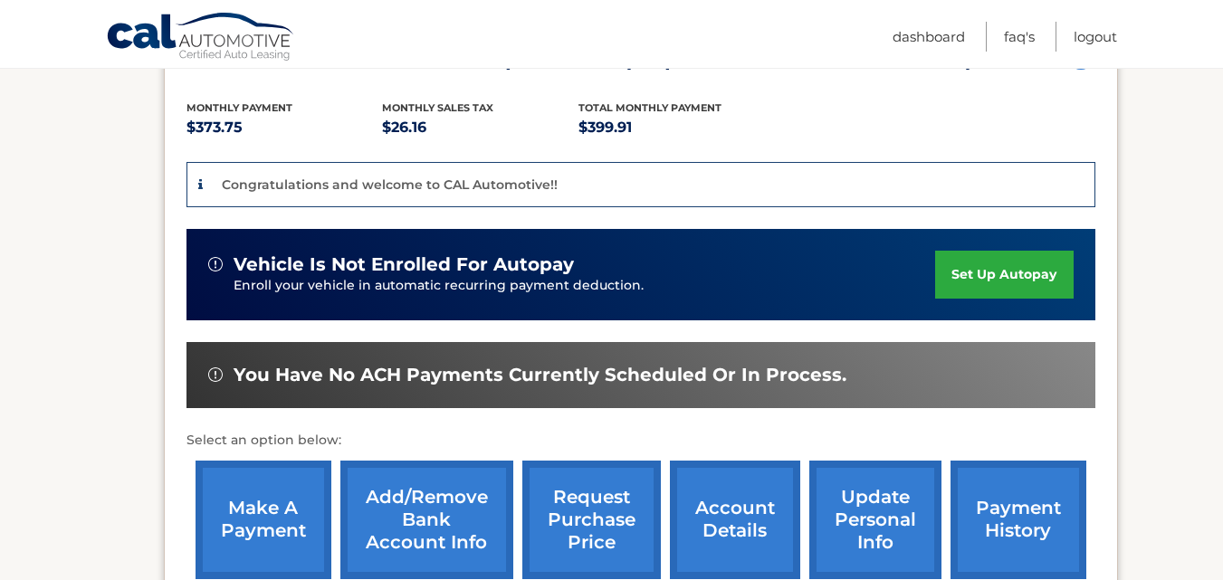
click at [1017, 299] on link "set up autopay" at bounding box center [1004, 275] width 138 height 48
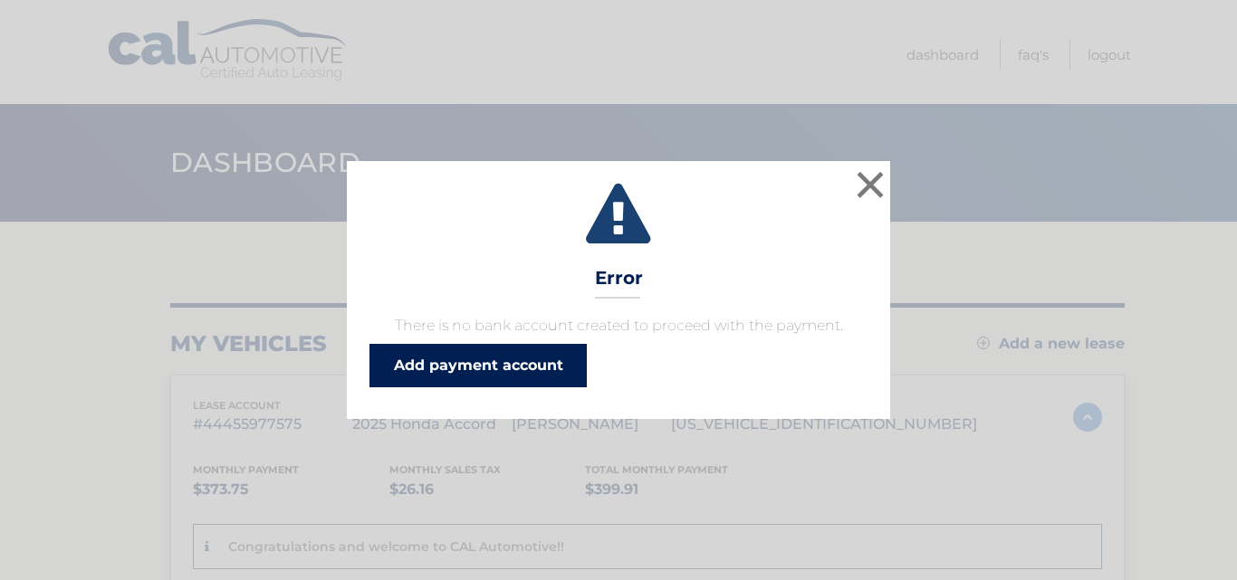
click at [523, 364] on link "Add payment account" at bounding box center [477, 365] width 217 height 43
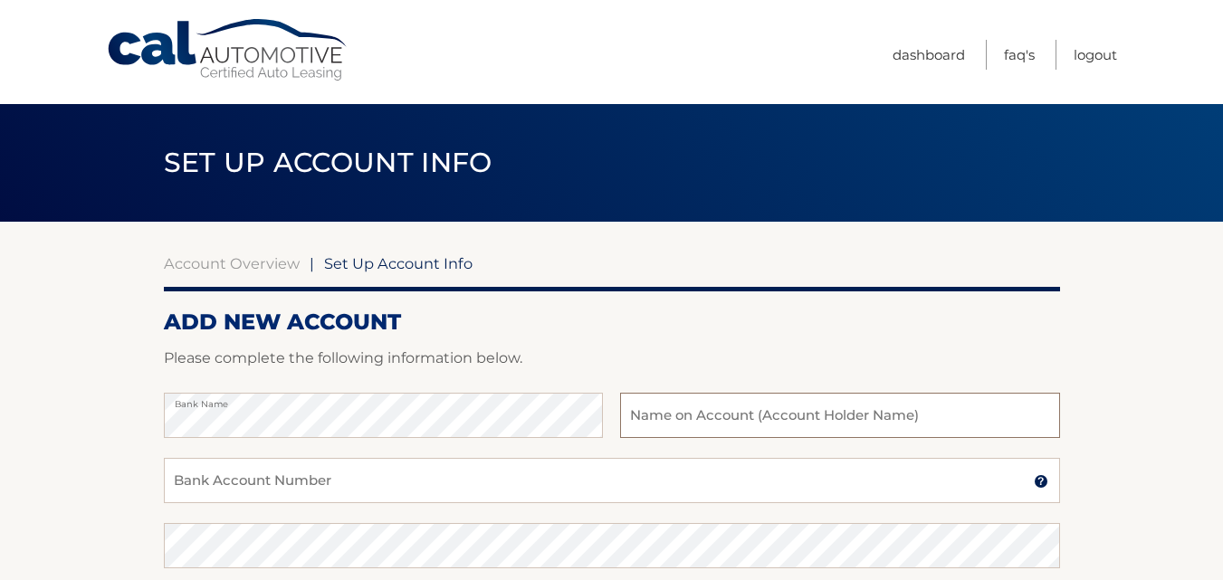
click at [673, 417] on input "text" at bounding box center [839, 415] width 439 height 45
click at [787, 420] on input "[PERSON_NAME]" at bounding box center [839, 415] width 439 height 45
click at [780, 419] on input "[PERSON_NAME]" at bounding box center [839, 415] width 439 height 45
type input "Stamford H Sherwood Jr"
click at [241, 481] on input "Bank Account Number" at bounding box center [612, 480] width 896 height 45
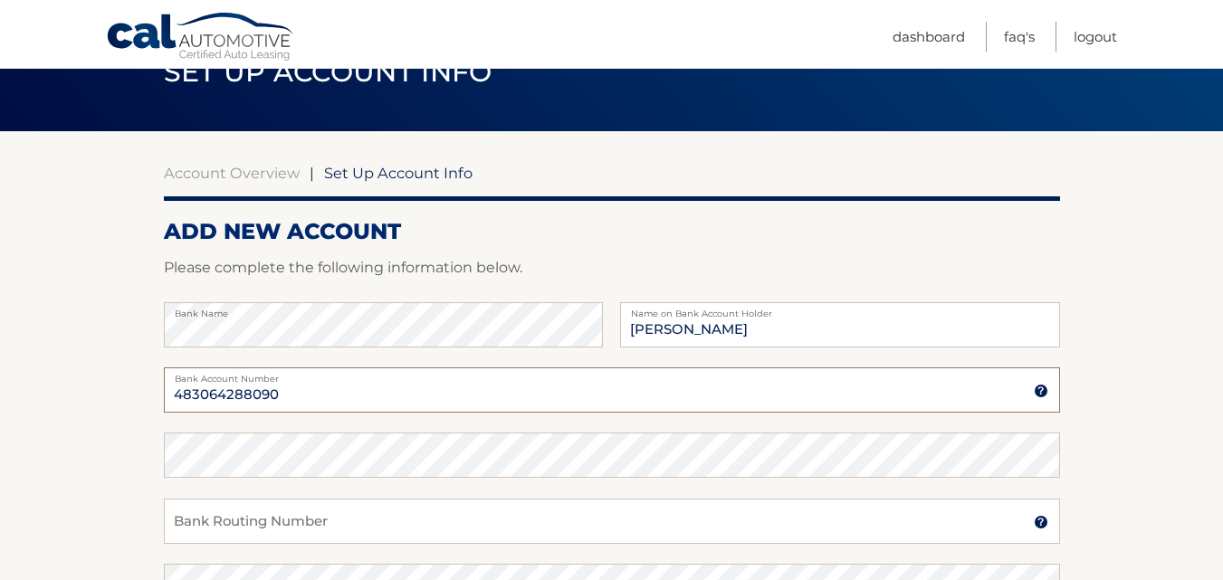
scroll to position [181, 0]
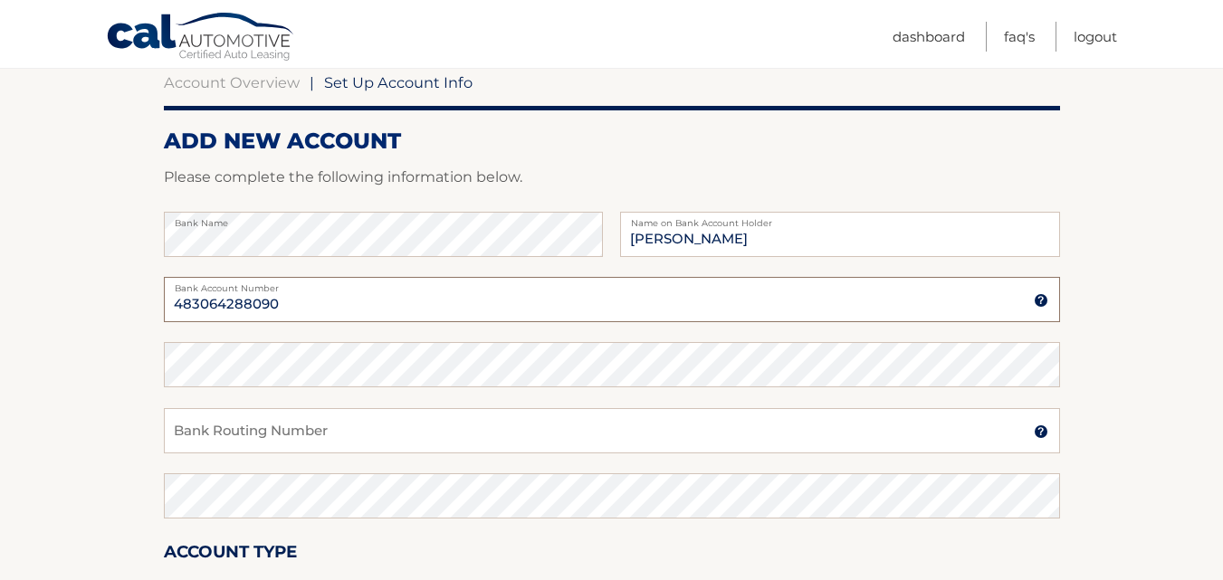
type input "483064288090"
click at [283, 429] on input "Bank Routing Number" at bounding box center [612, 430] width 896 height 45
type input "4"
type input "021000322"
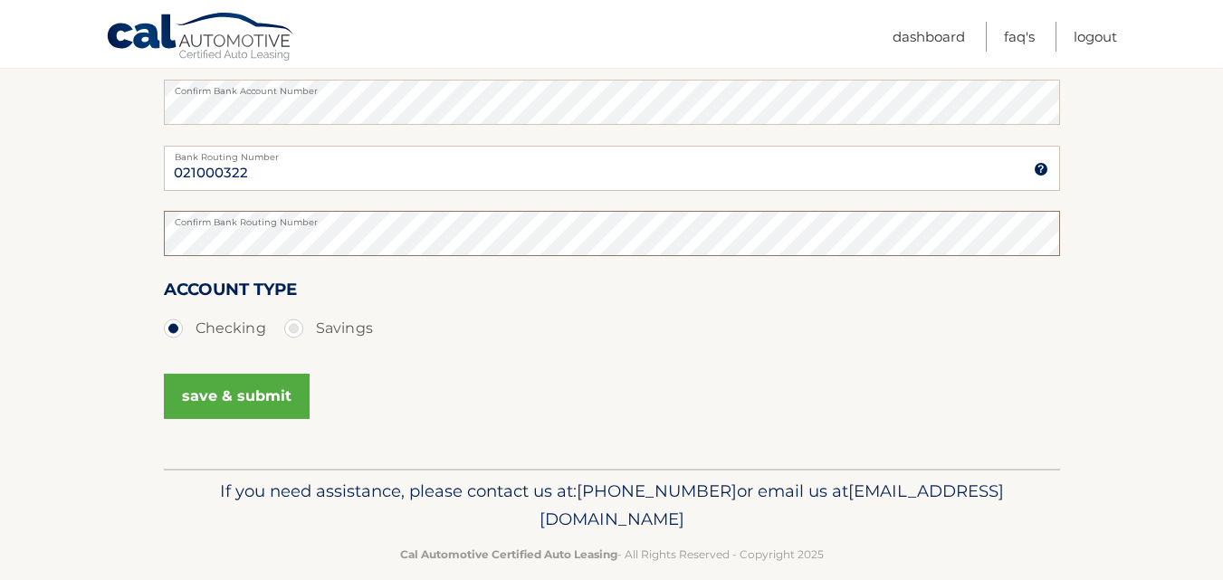
scroll to position [453, 0]
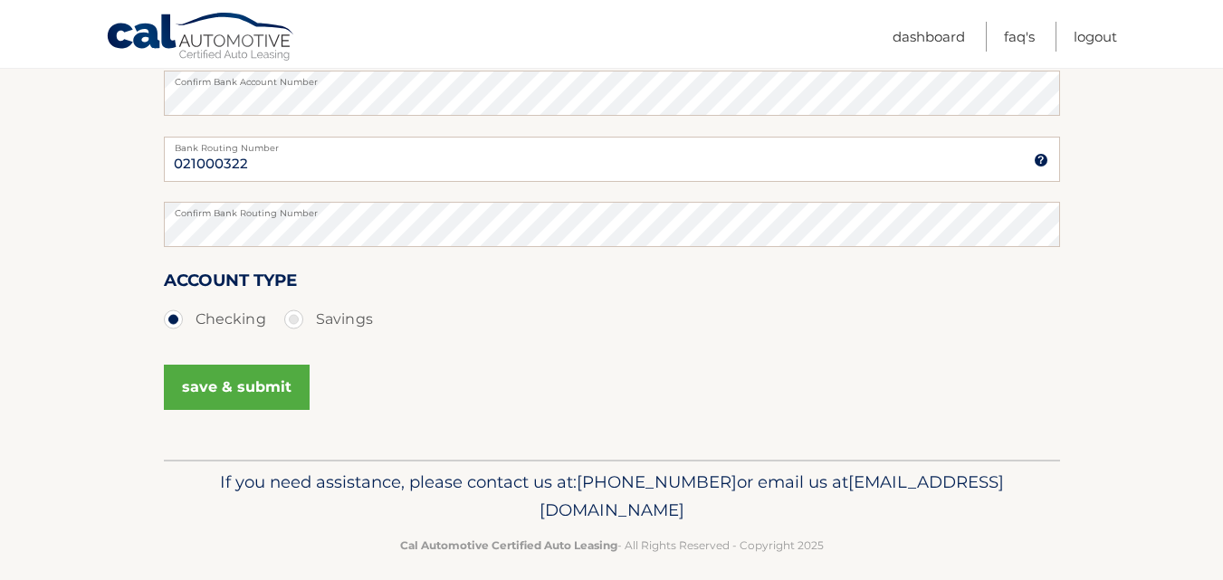
click at [235, 390] on button "save & submit" at bounding box center [237, 387] width 146 height 45
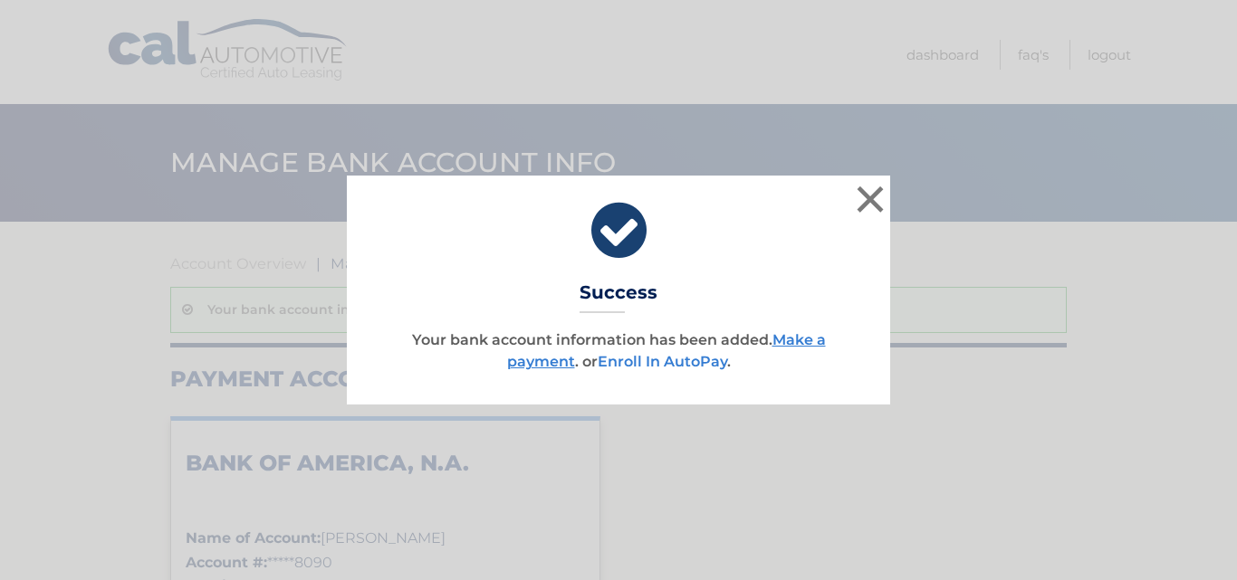
click at [649, 363] on link "Enroll In AutoPay" at bounding box center [662, 361] width 129 height 17
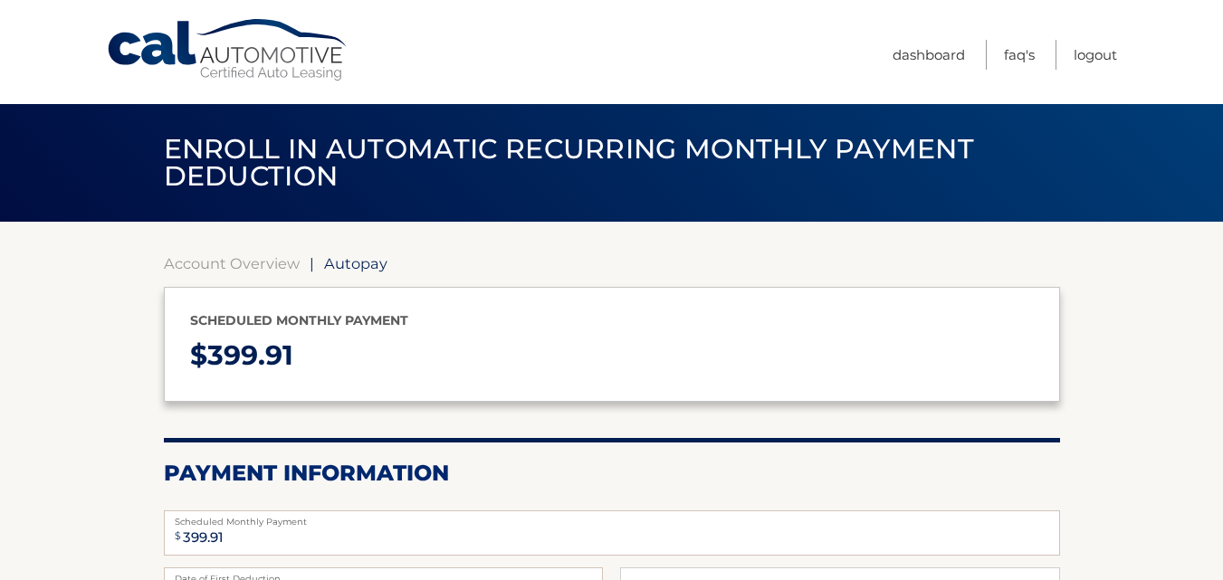
select select "NTFhOTE1MDEtZjUzNi00YjI0LWE1OGEtNWI4M2ZlMjE3Mzc2"
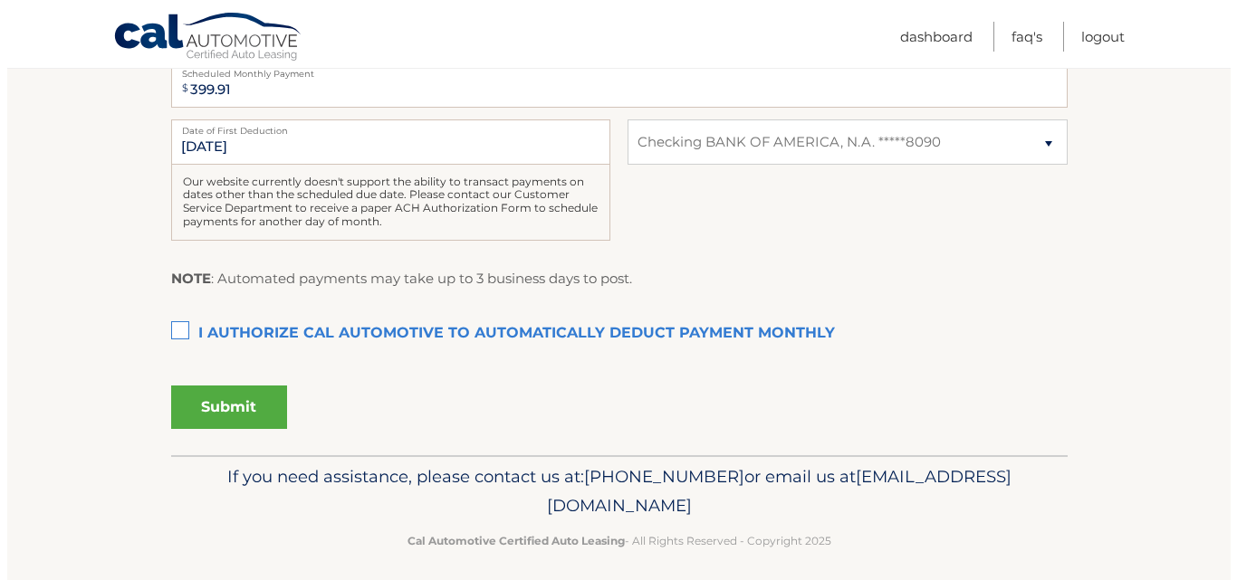
scroll to position [453, 0]
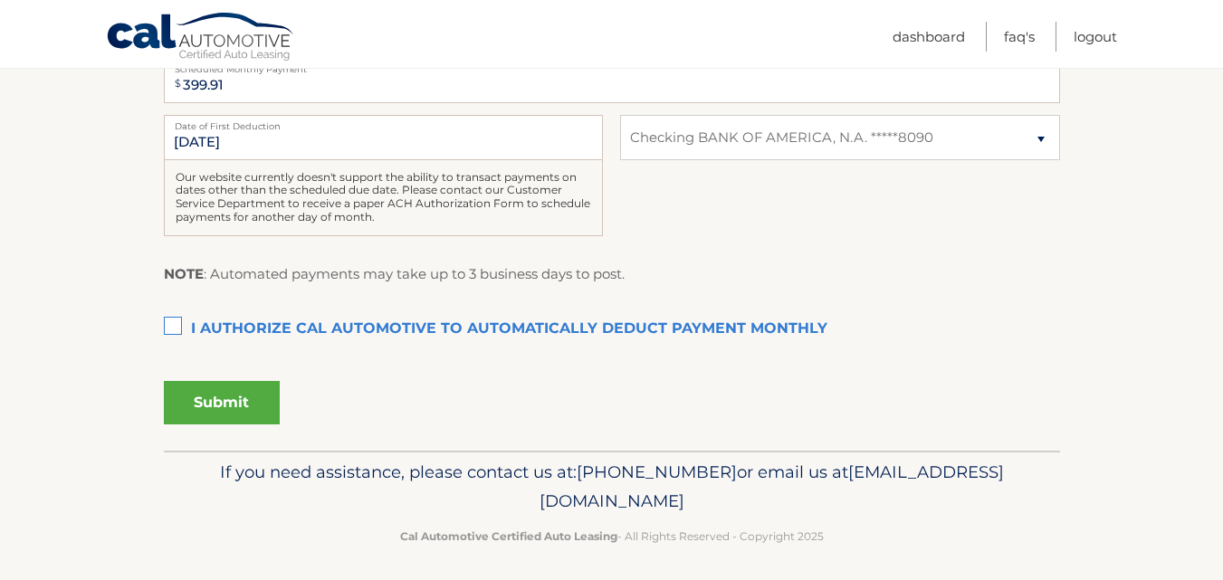
click at [177, 326] on label "I authorize cal automotive to automatically deduct payment monthly This checkbo…" at bounding box center [612, 329] width 896 height 36
click at [0, 0] on input "I authorize cal automotive to automatically deduct payment monthly This checkbo…" at bounding box center [0, 0] width 0 height 0
click at [229, 394] on button "Submit" at bounding box center [222, 402] width 116 height 43
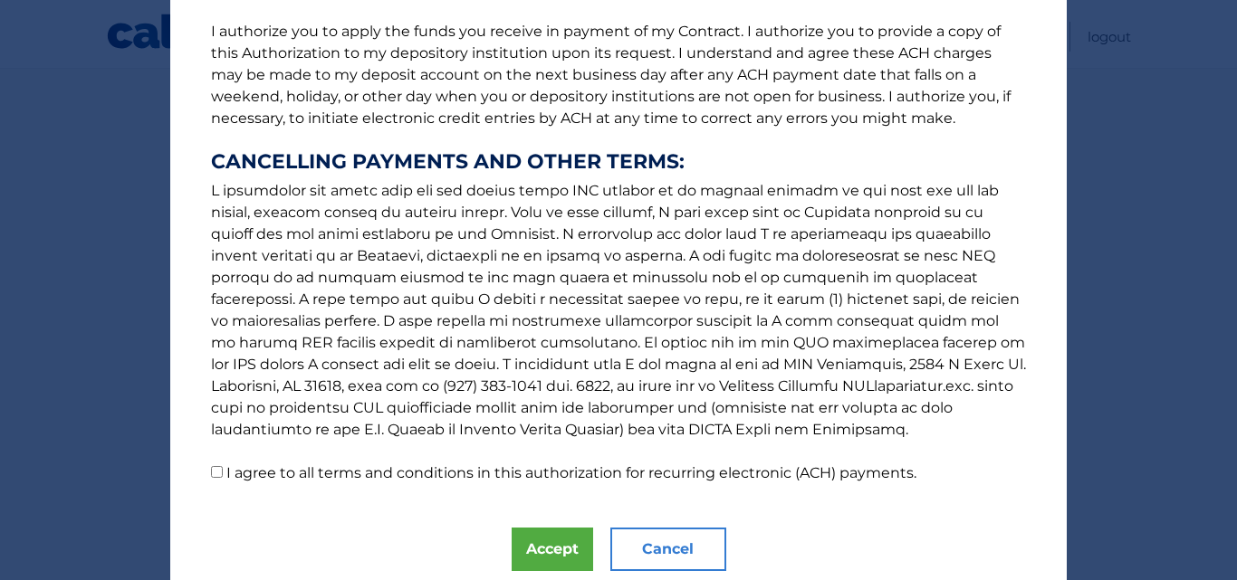
scroll to position [272, 0]
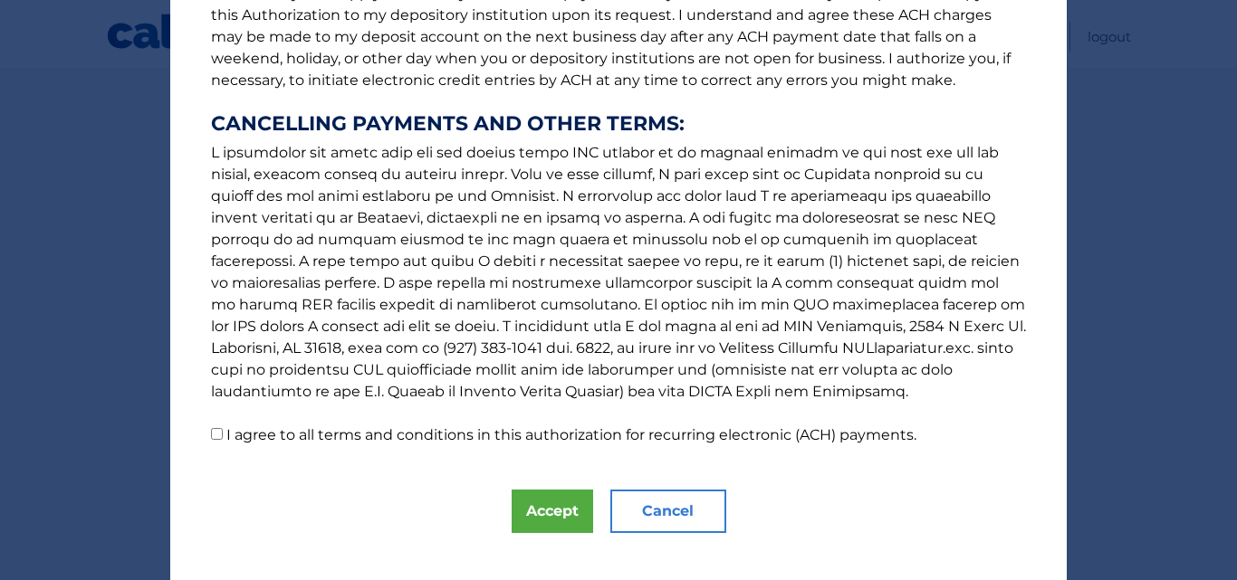
click at [211, 434] on input "I agree to all terms and conditions in this authorization for recurring electro…" at bounding box center [217, 434] width 12 height 12
checkbox input "true"
click at [545, 511] on button "Accept" at bounding box center [552, 511] width 81 height 43
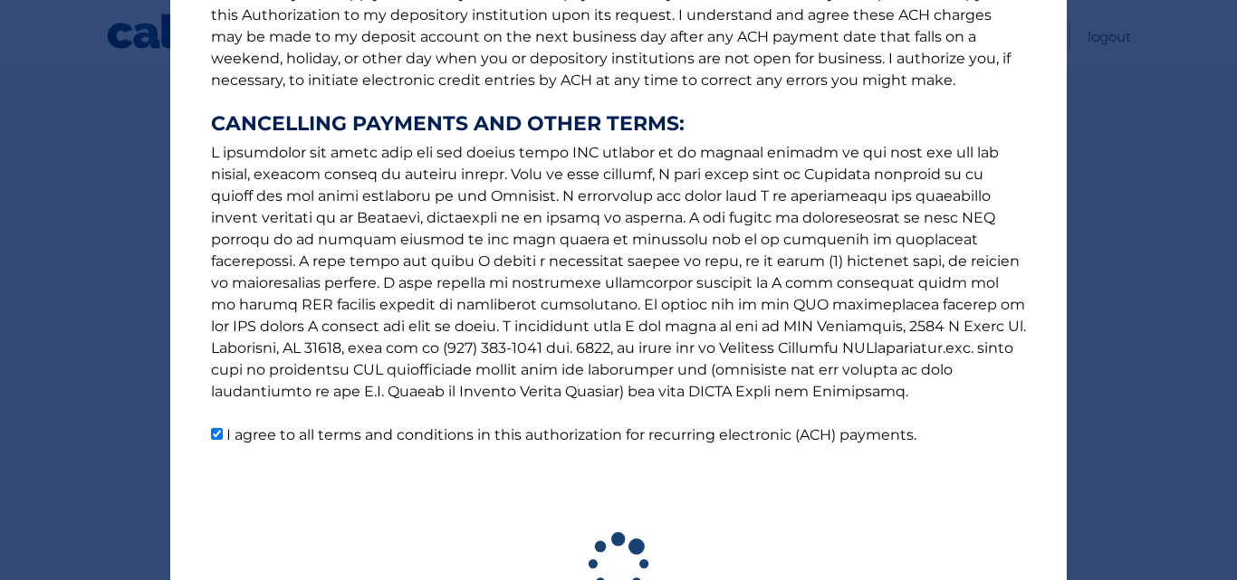
scroll to position [409, 0]
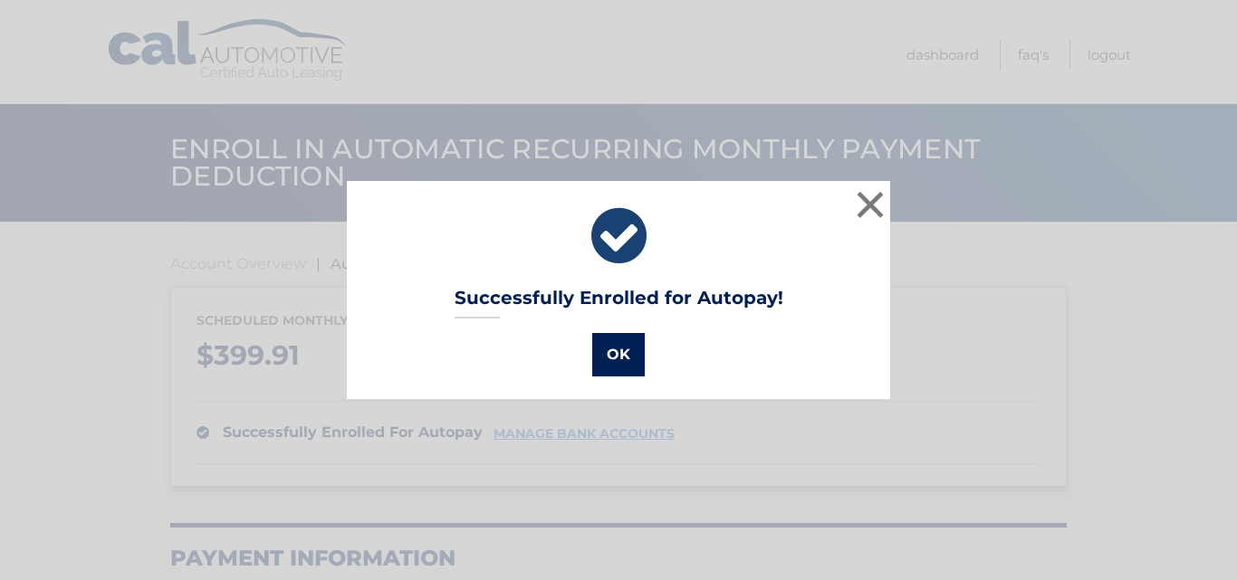
click at [611, 355] on button "OK" at bounding box center [618, 354] width 53 height 43
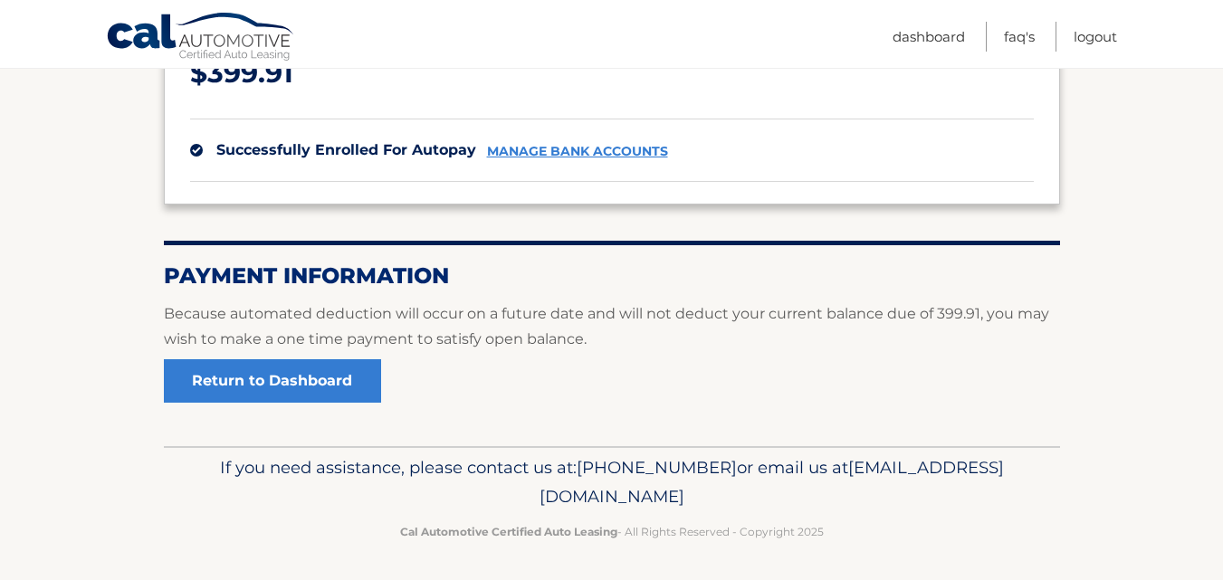
scroll to position [285, 0]
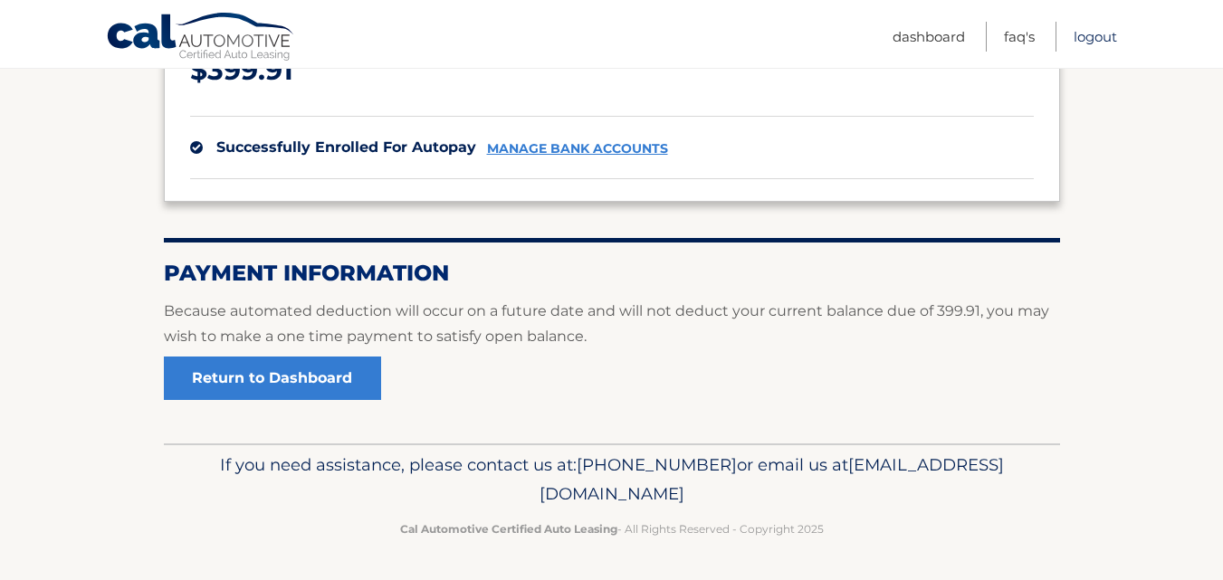
click at [1096, 41] on link "Logout" at bounding box center [1095, 37] width 43 height 30
